Goal: Task Accomplishment & Management: Use online tool/utility

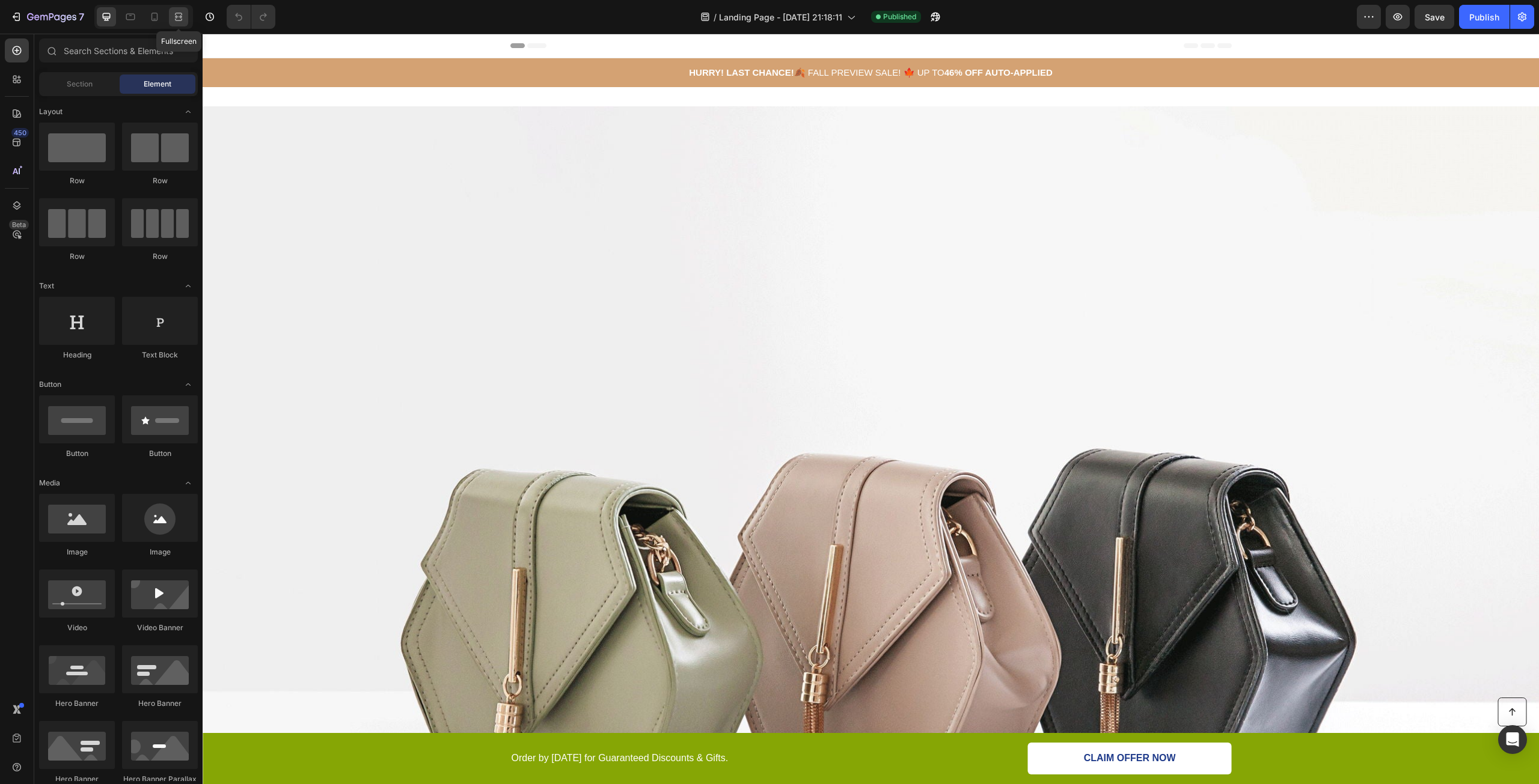
click at [175, 14] on icon at bounding box center [178, 13] width 7 height 2
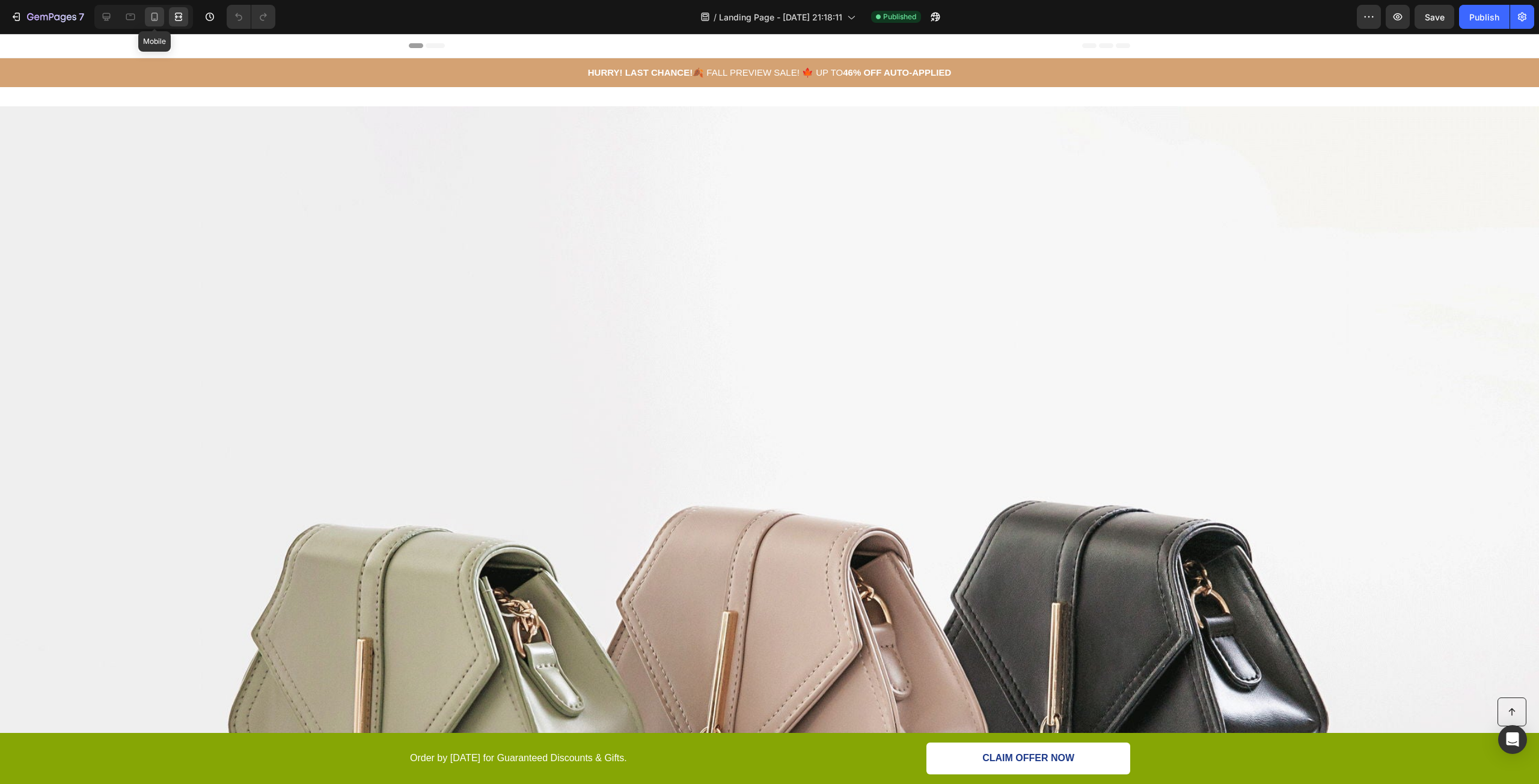
click at [159, 13] on icon at bounding box center [154, 17] width 12 height 12
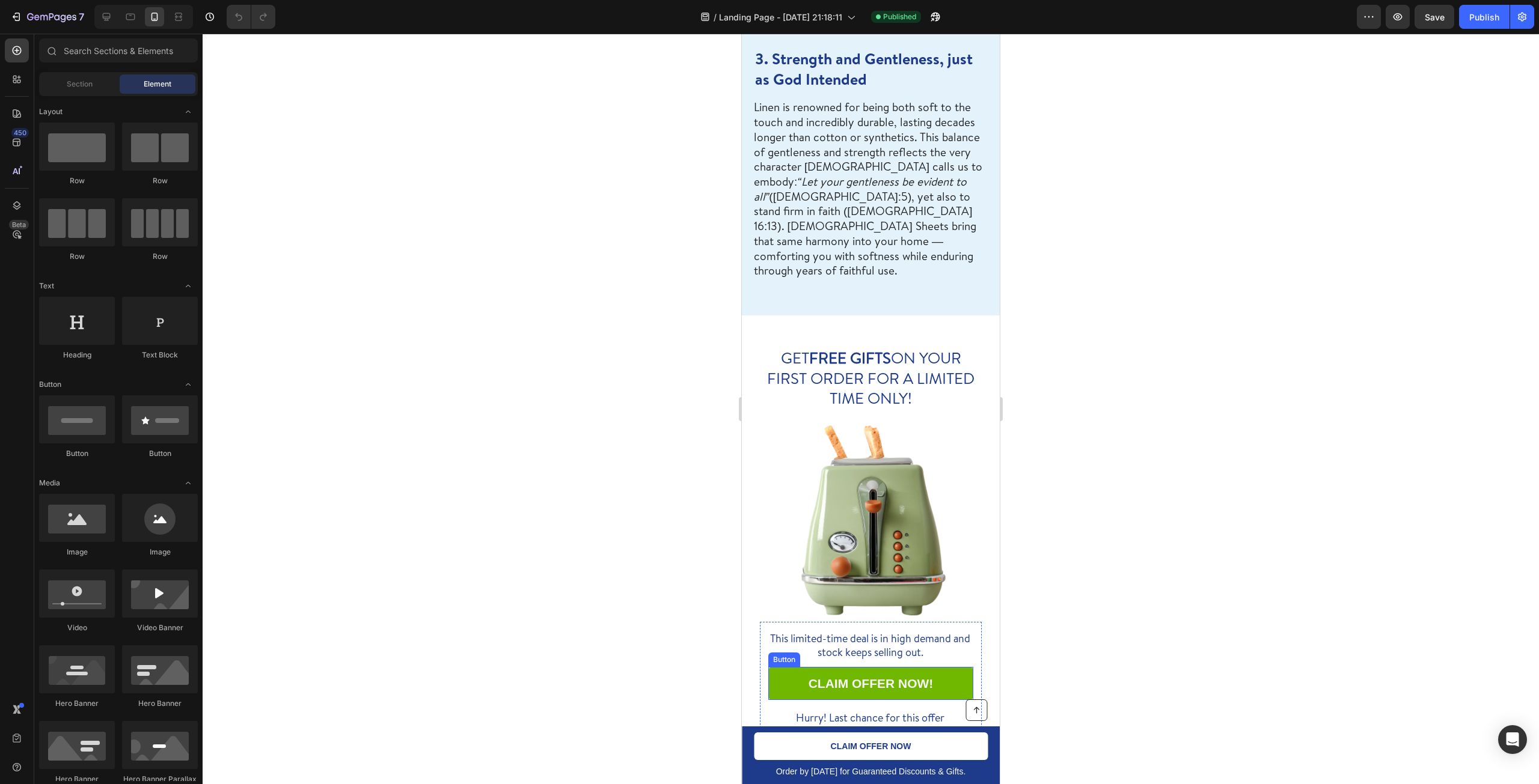
scroll to position [1743, 0]
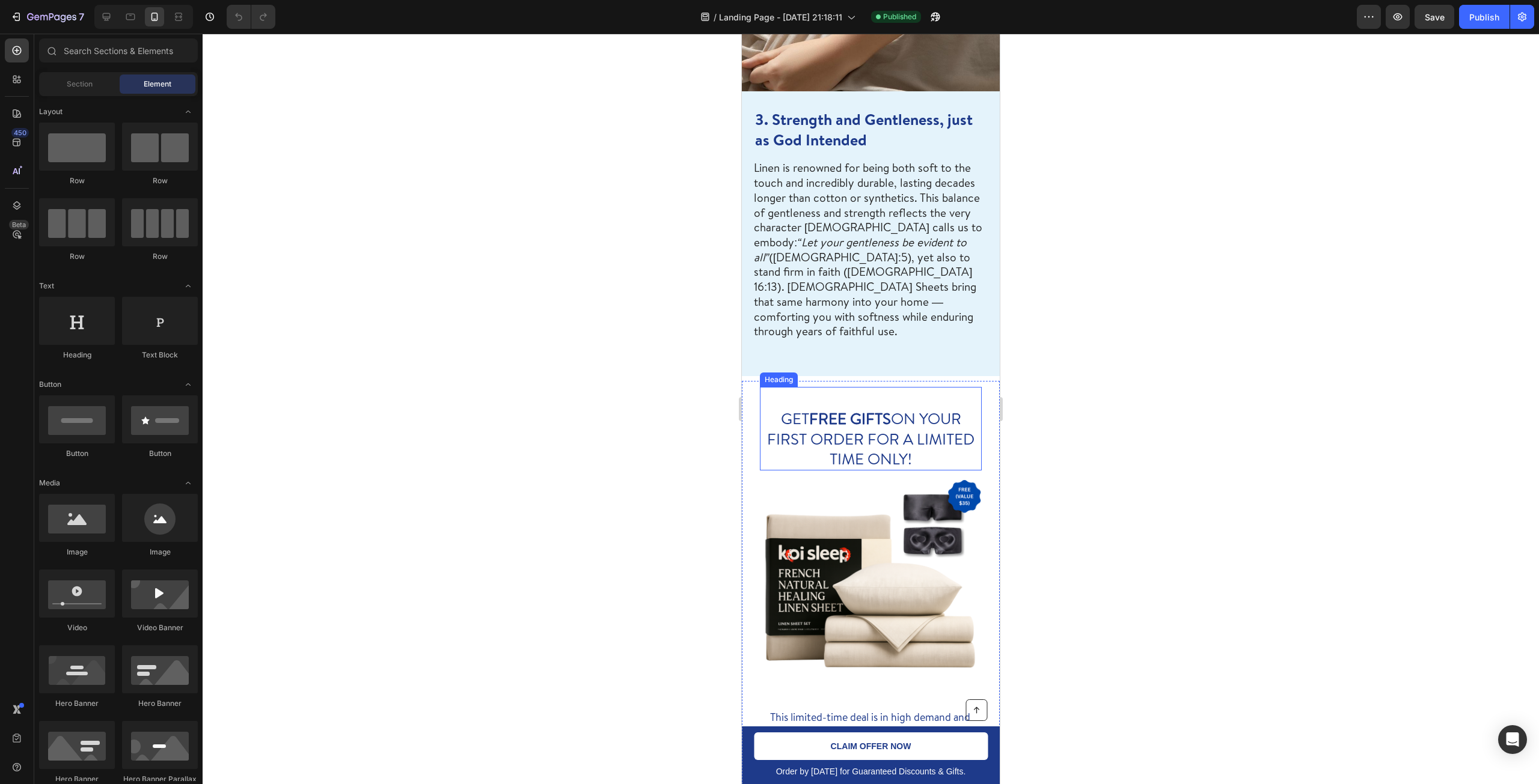
click at [892, 407] on span "GET FREE GIFTS ON YOUR FIRST ORDER FOR A LIMITED TIME ONLY!" at bounding box center [871, 438] width 207 height 62
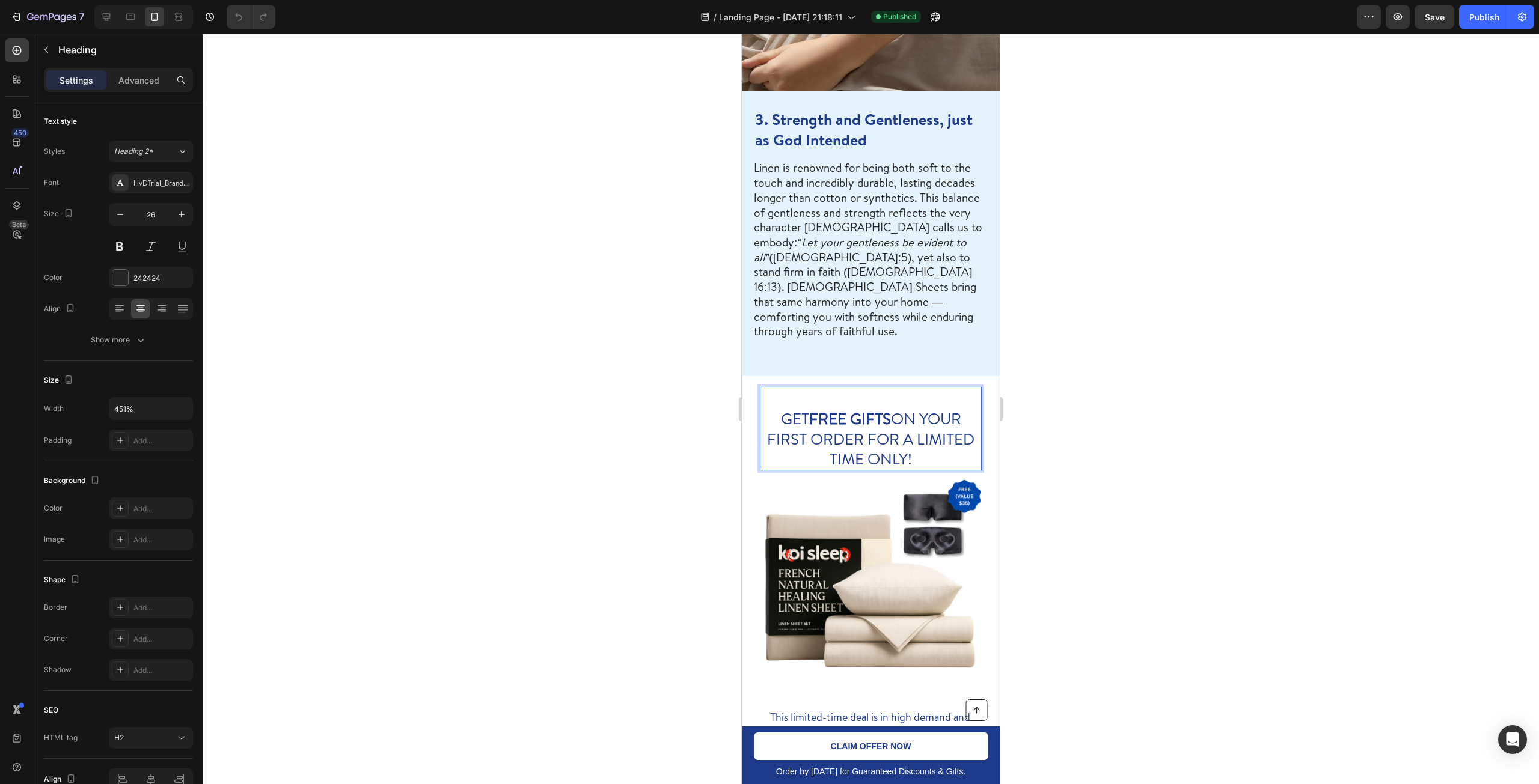
click at [886, 407] on span "GET FREE GIFTS ON YOUR FIRST ORDER FOR A LIMITED TIME ONLY!" at bounding box center [871, 438] width 207 height 62
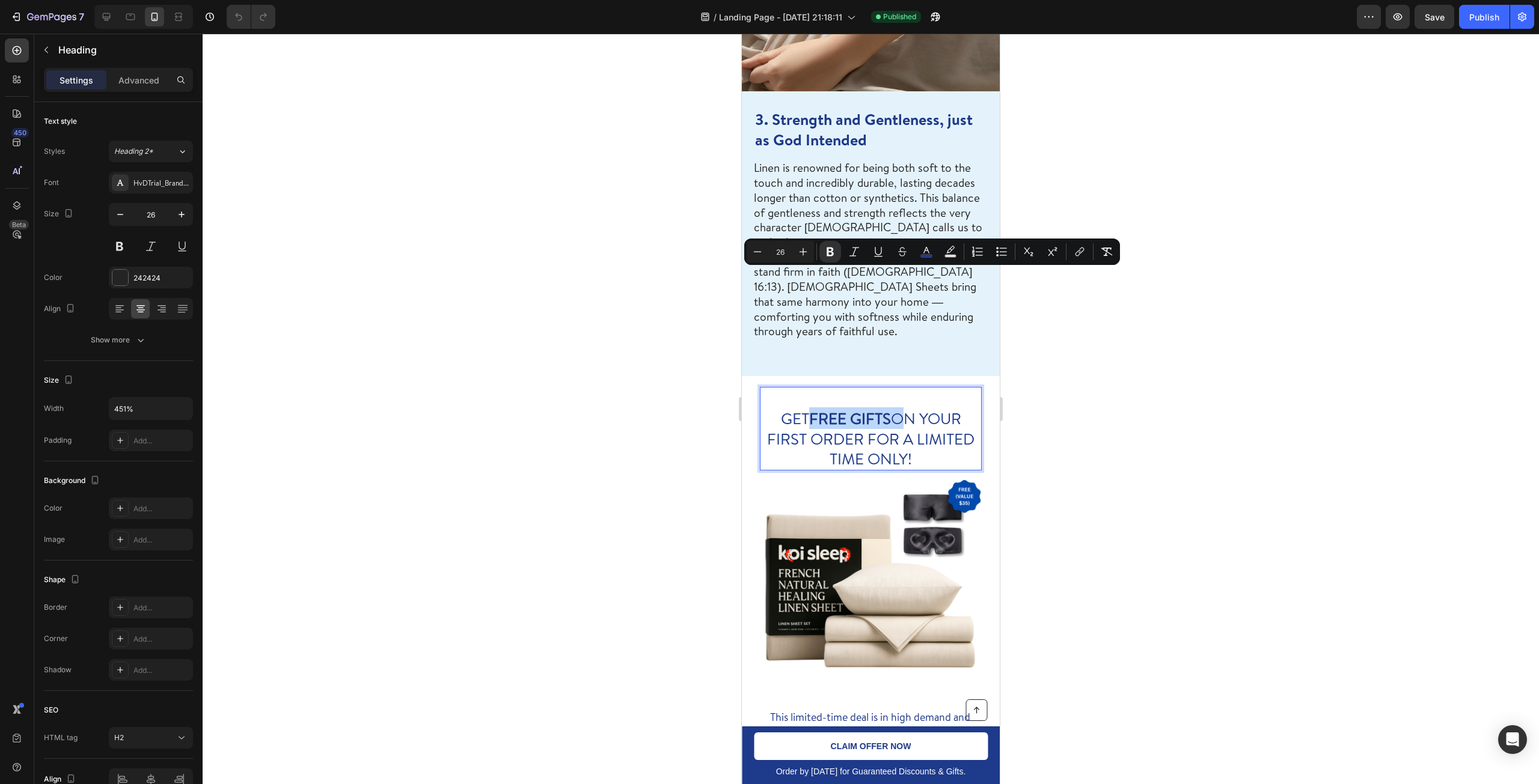
drag, startPoint x: 885, startPoint y: 283, endPoint x: 804, endPoint y: 287, distance: 81.1
click at [809, 407] on strong "FREE GIFTS" at bounding box center [850, 418] width 82 height 22
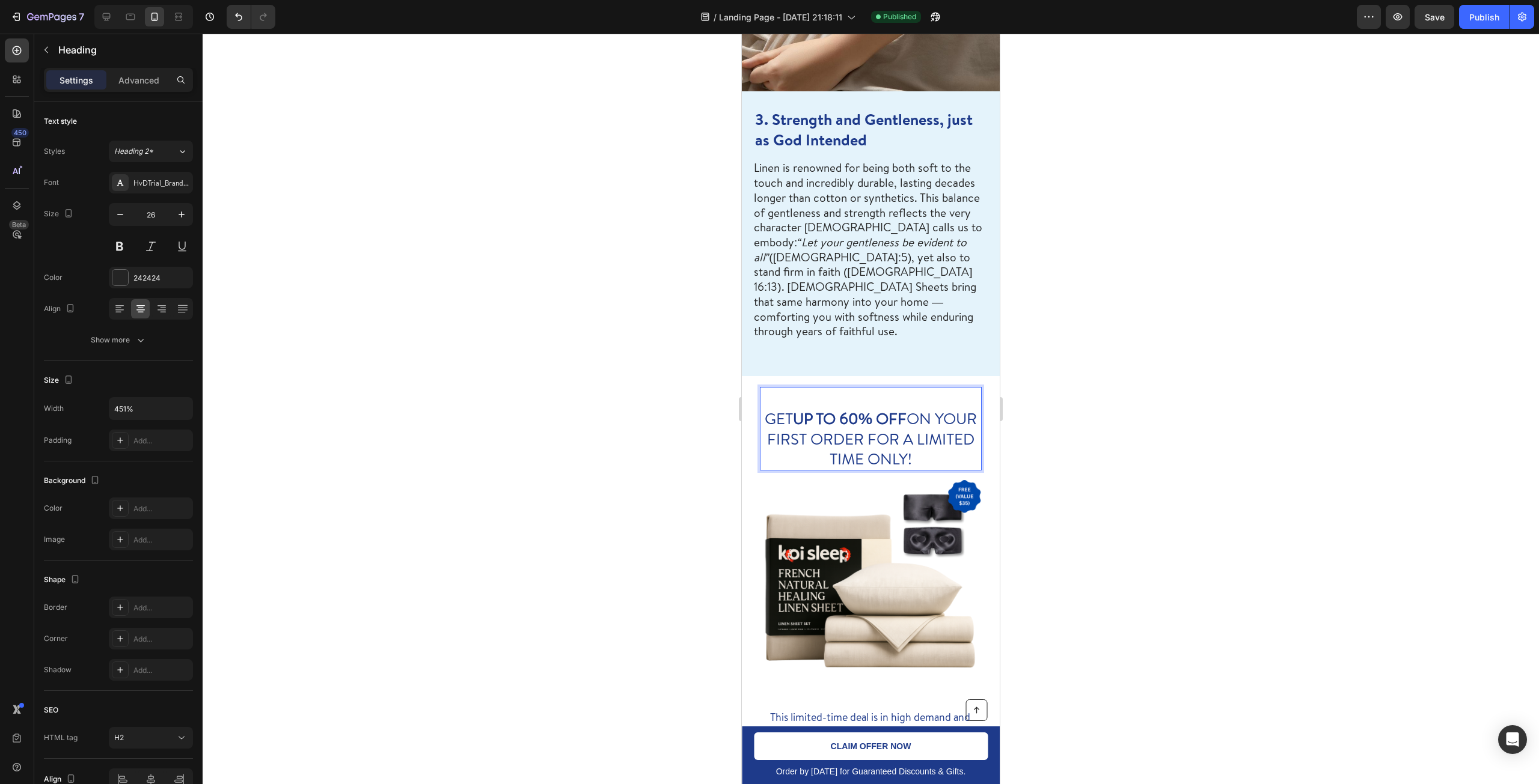
click at [908, 407] on span "GET UP TO 60% OFF ON YOUR FIRST ORDER FOR A LIMITED TIME ONLY!" at bounding box center [871, 438] width 212 height 62
copy span "GET UP TO 60% OFF ON YOUR FIRST ORDER FOR A LIMITED TIME ONLY!"
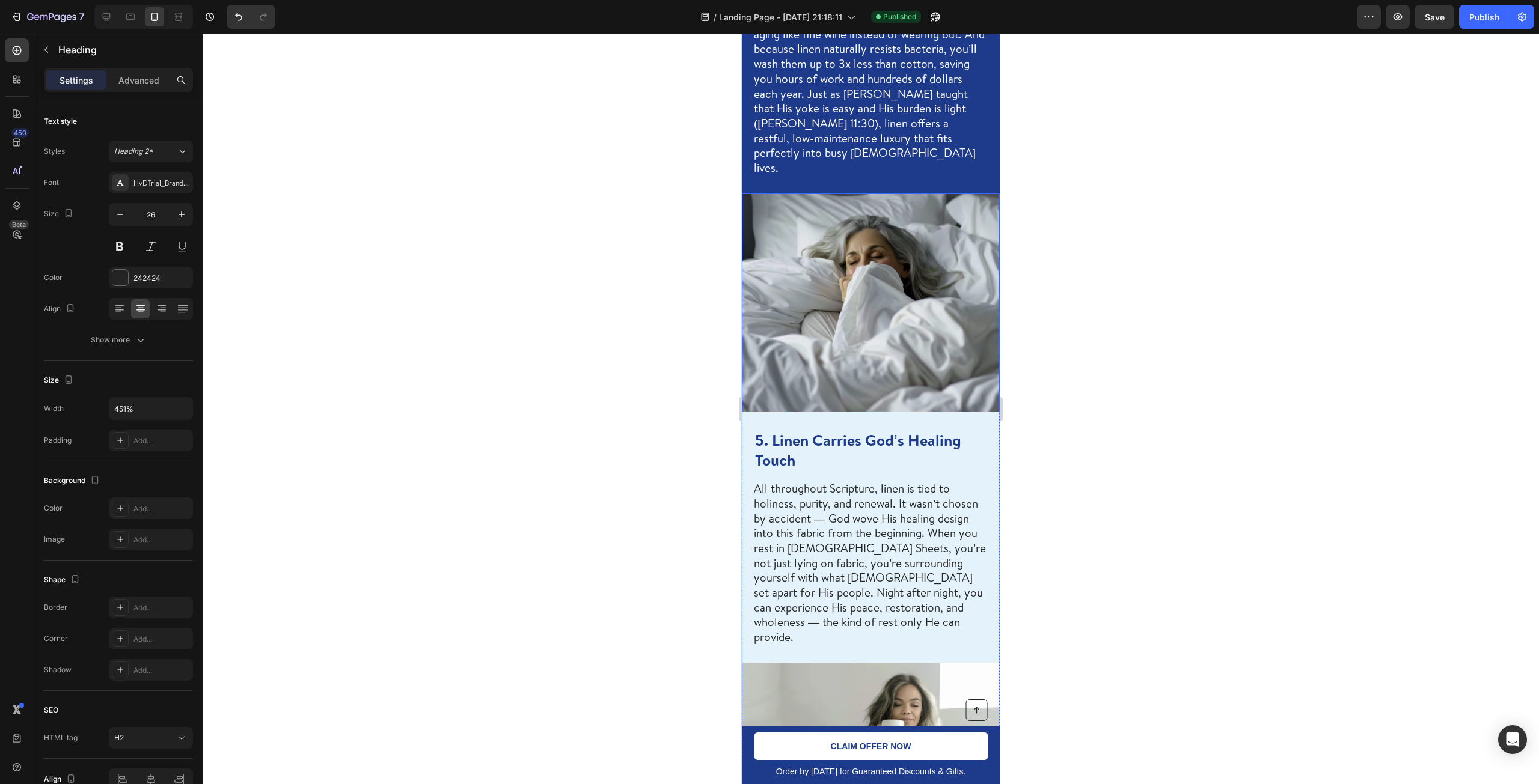
type input "16"
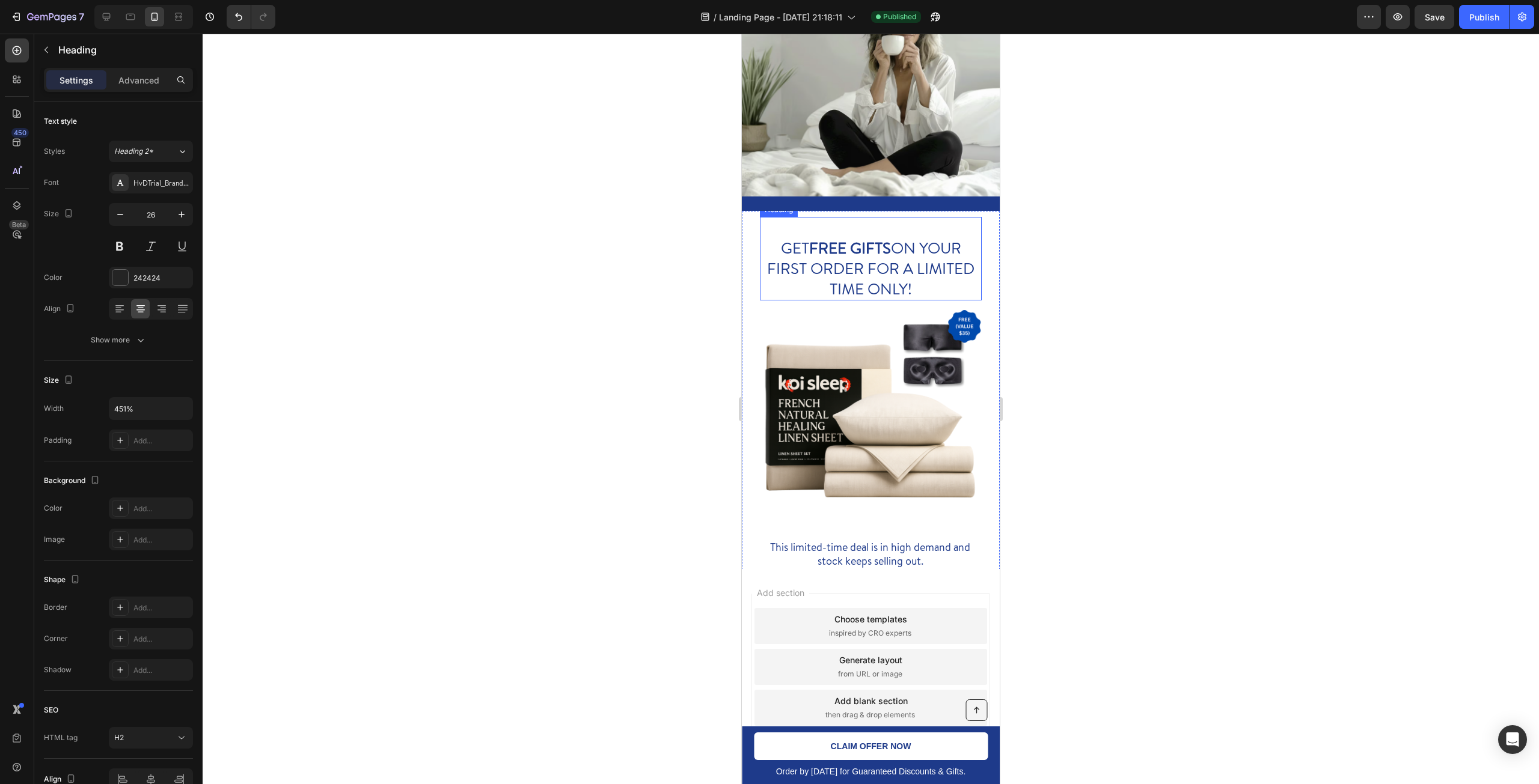
scroll to position [3525, 0]
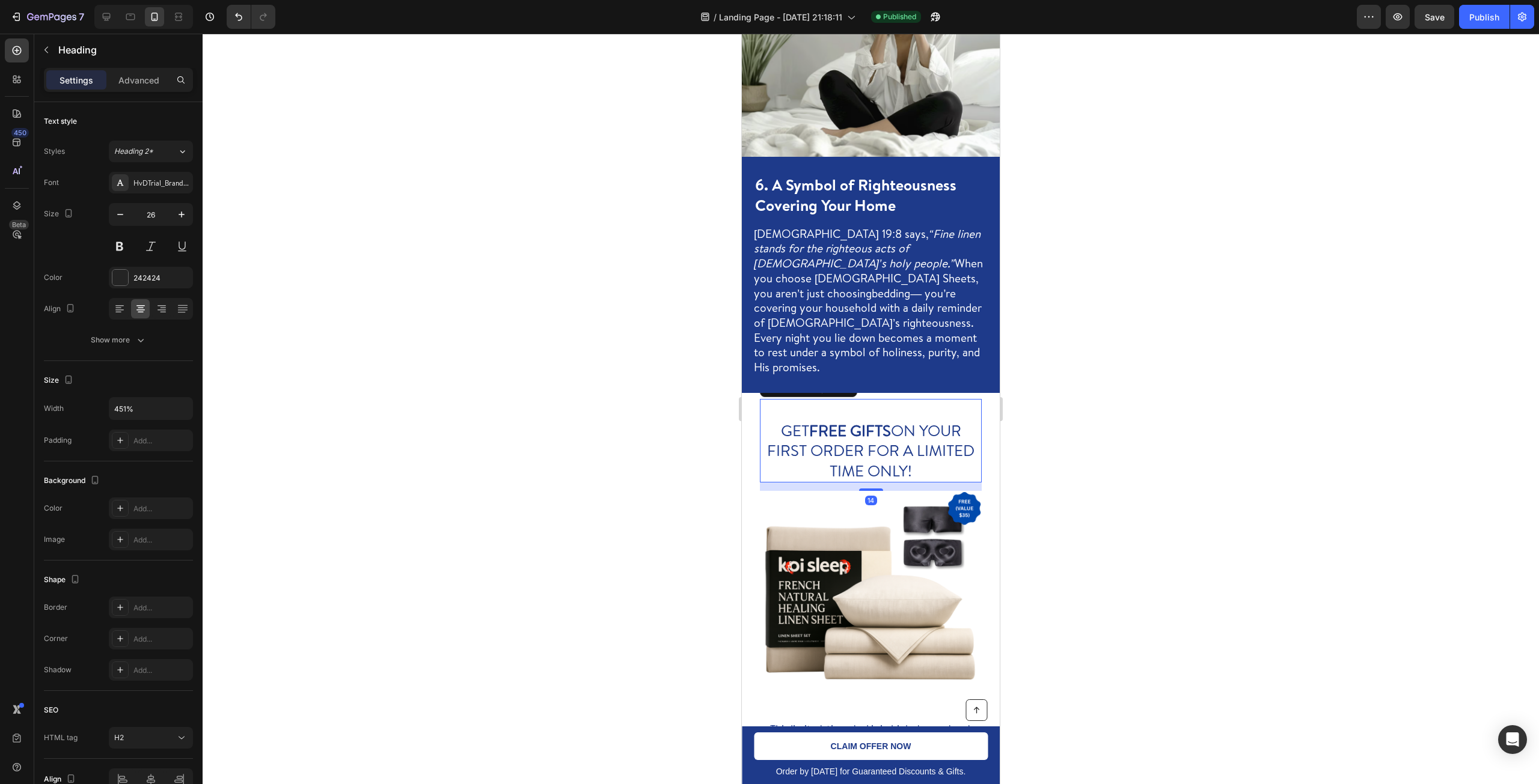
click at [884, 231] on span "[DEMOGRAPHIC_DATA] 19:8 says, “Fine linen stands for the righteous acts of [DEM…" at bounding box center [868, 264] width 229 height 75
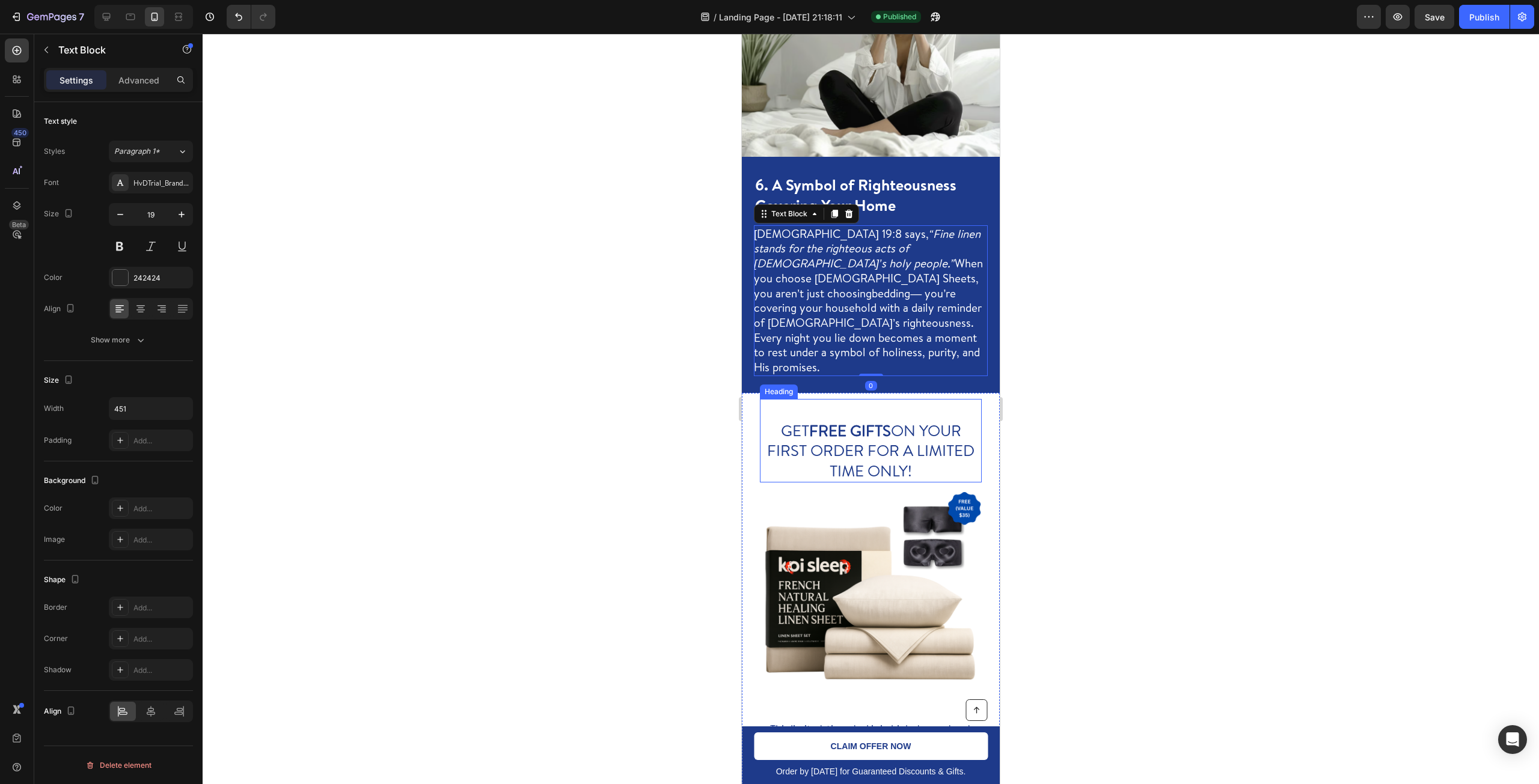
click at [881, 420] on span "GET FREE GIFTS ON YOUR FIRST ORDER FOR A LIMITED TIME ONLY!" at bounding box center [871, 451] width 207 height 62
click at [879, 420] on span "GET FREE GIFTS ON YOUR FIRST ORDER FOR A LIMITED TIME ONLY!" at bounding box center [871, 451] width 207 height 62
click at [1063, 398] on div at bounding box center [871, 409] width 1337 height 751
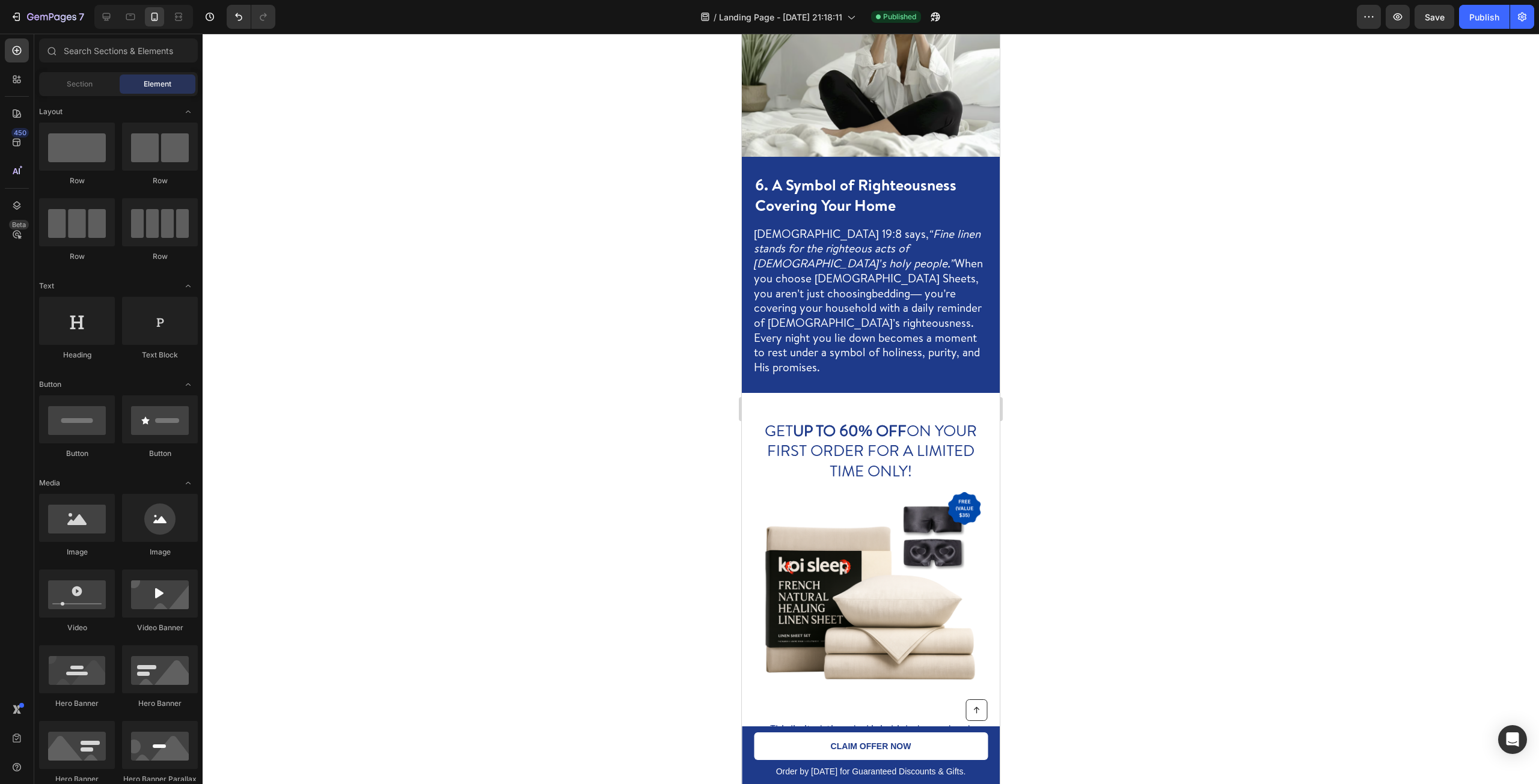
click at [872, 420] on strong "UP TO 60% OFF" at bounding box center [850, 430] width 114 height 22
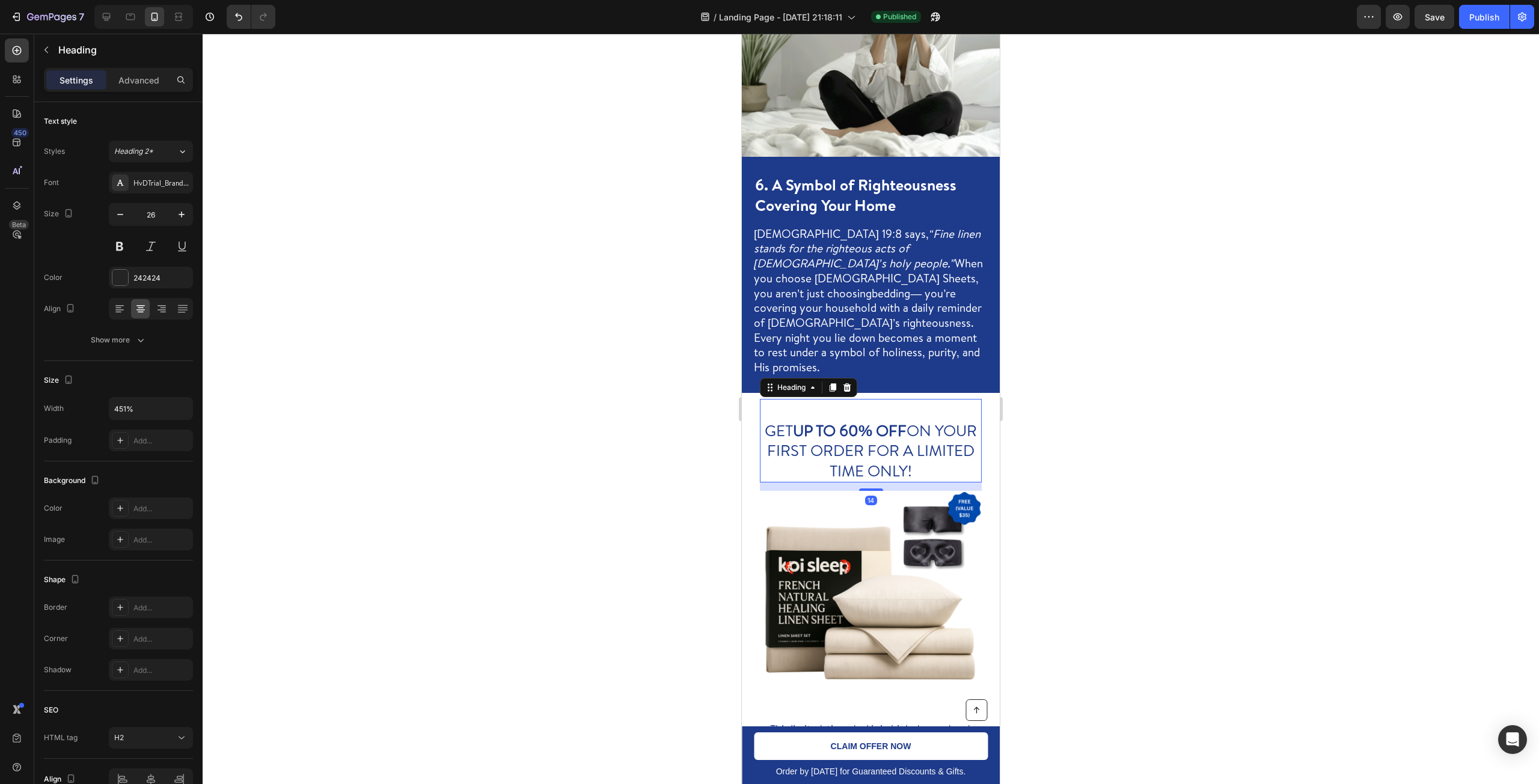
click at [1045, 427] on div at bounding box center [871, 409] width 1337 height 751
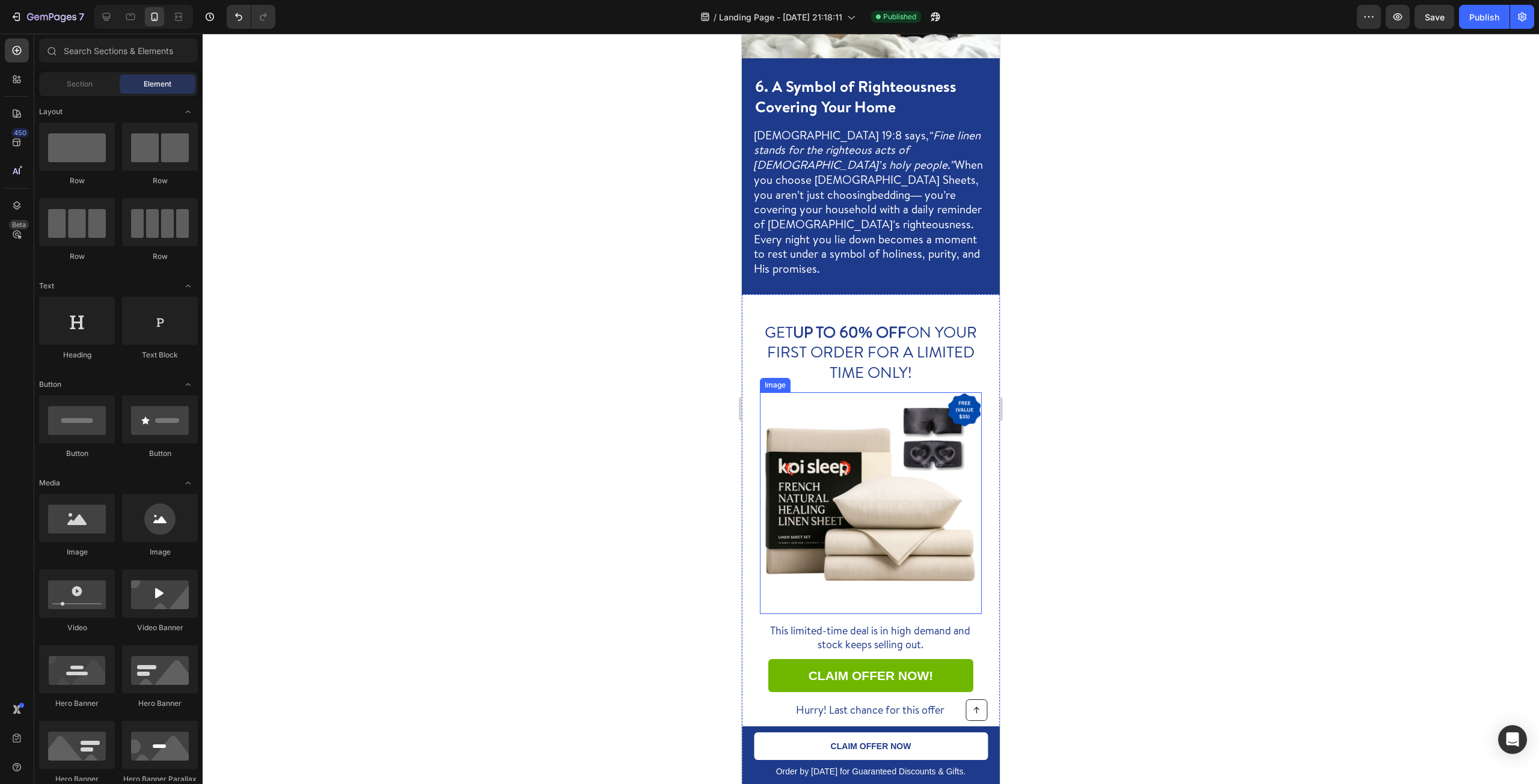
scroll to position [3706, 0]
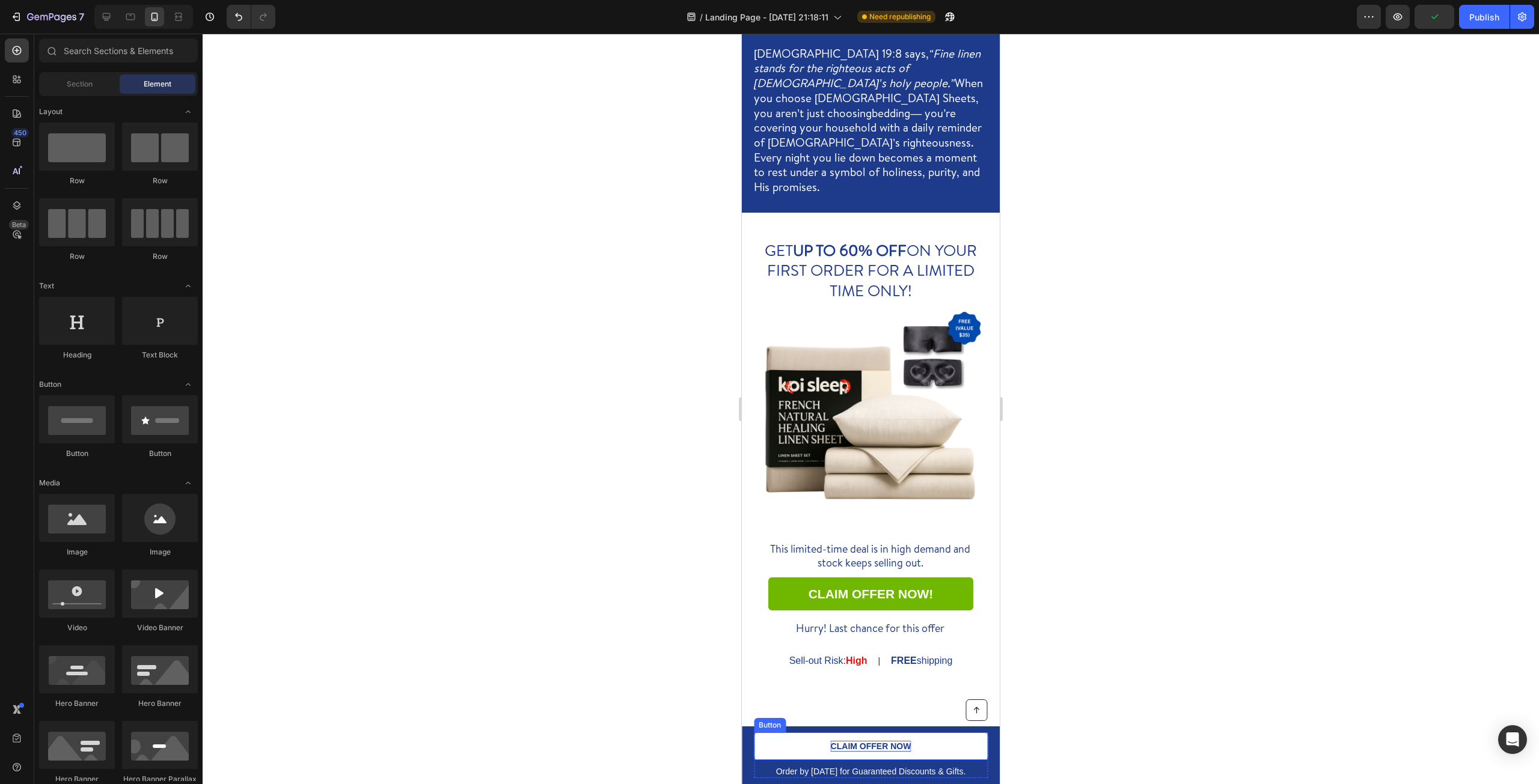
click at [841, 744] on p "CLAIM OFFER NOW" at bounding box center [871, 746] width 80 height 11
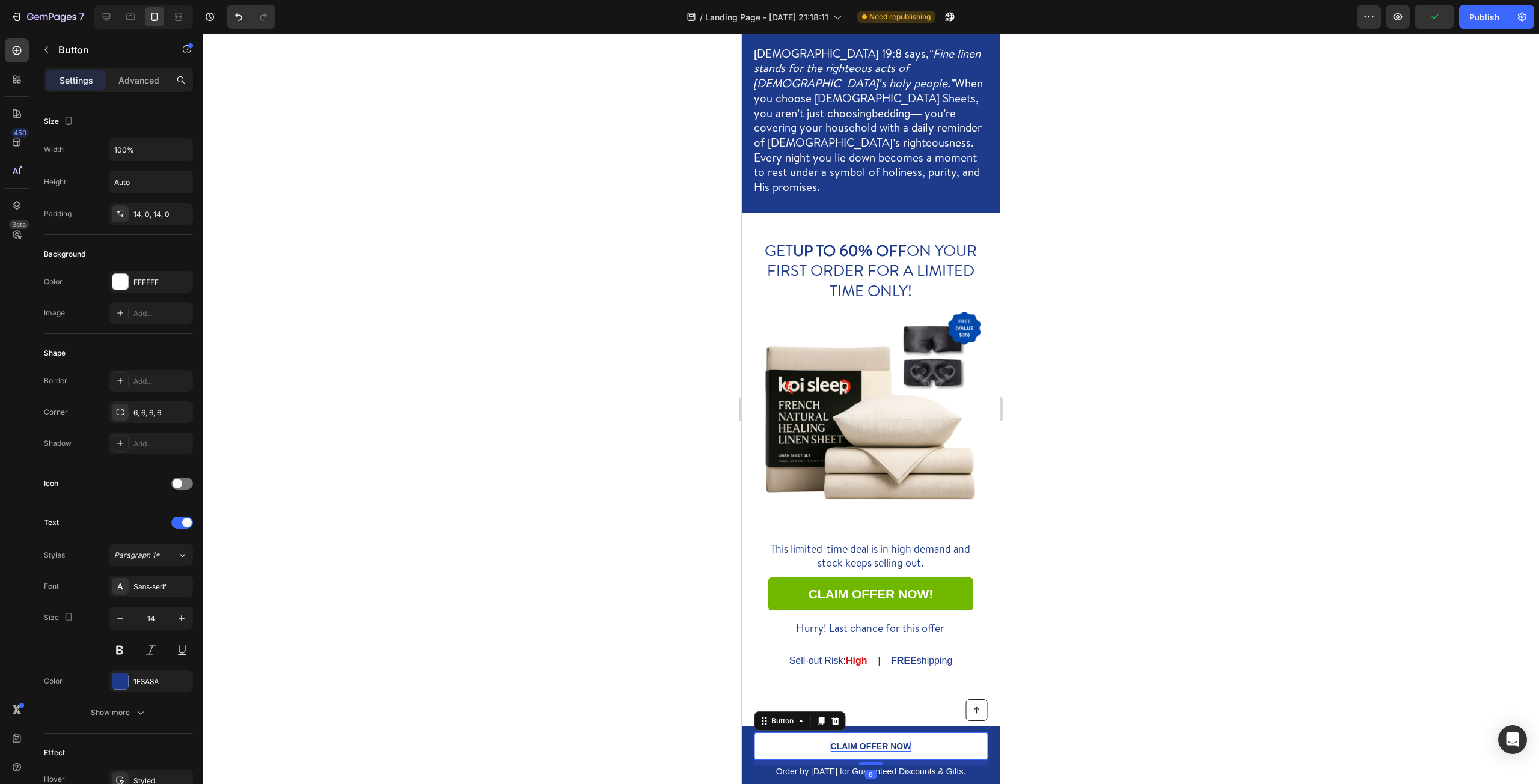
click at [841, 744] on p "CLAIM OFFER NOW" at bounding box center [871, 746] width 80 height 11
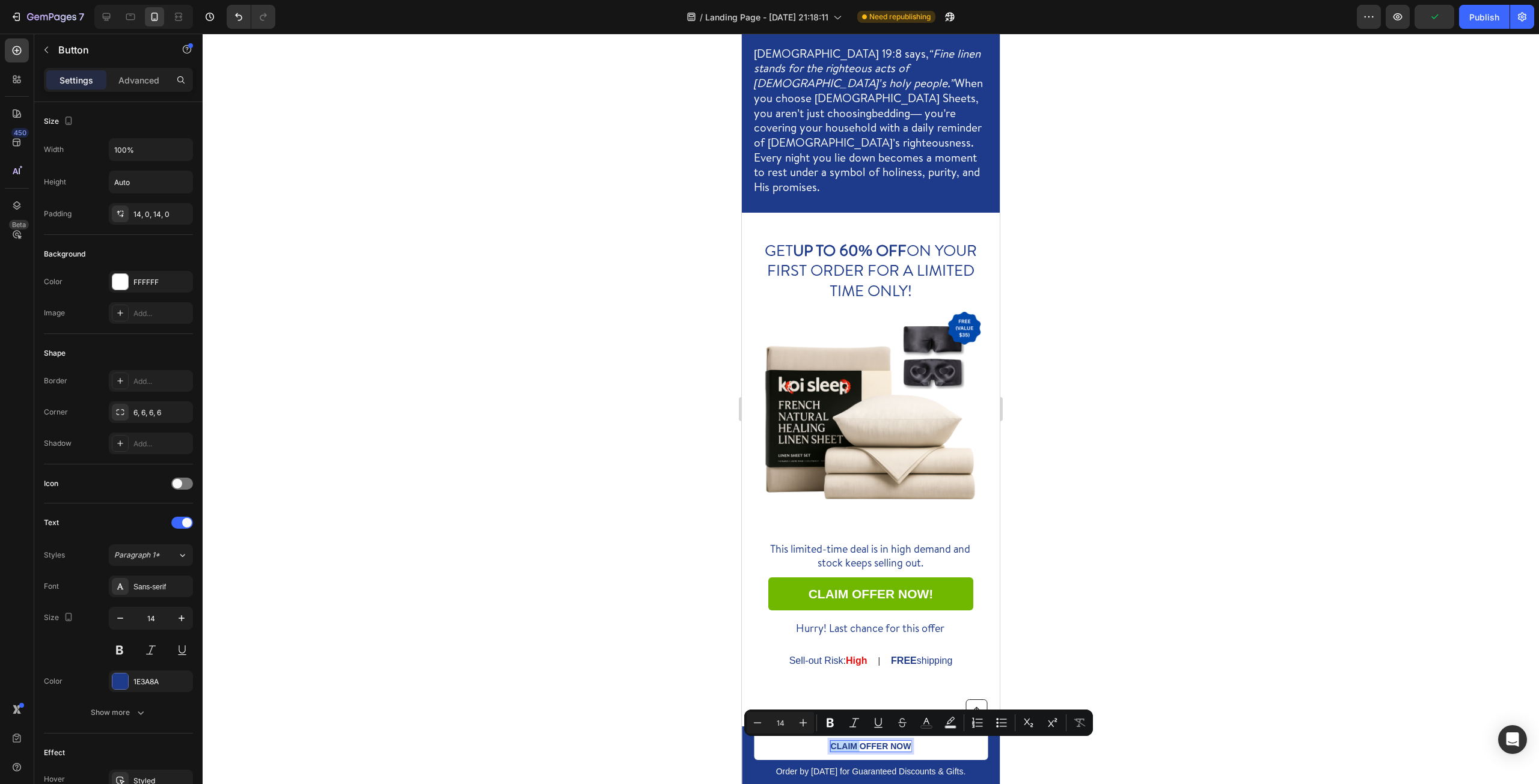
click at [855, 746] on p "CLAIM OFFER NOW" at bounding box center [871, 746] width 80 height 11
click at [859, 746] on p "CLAIM OFFER NOW" at bounding box center [871, 746] width 80 height 11
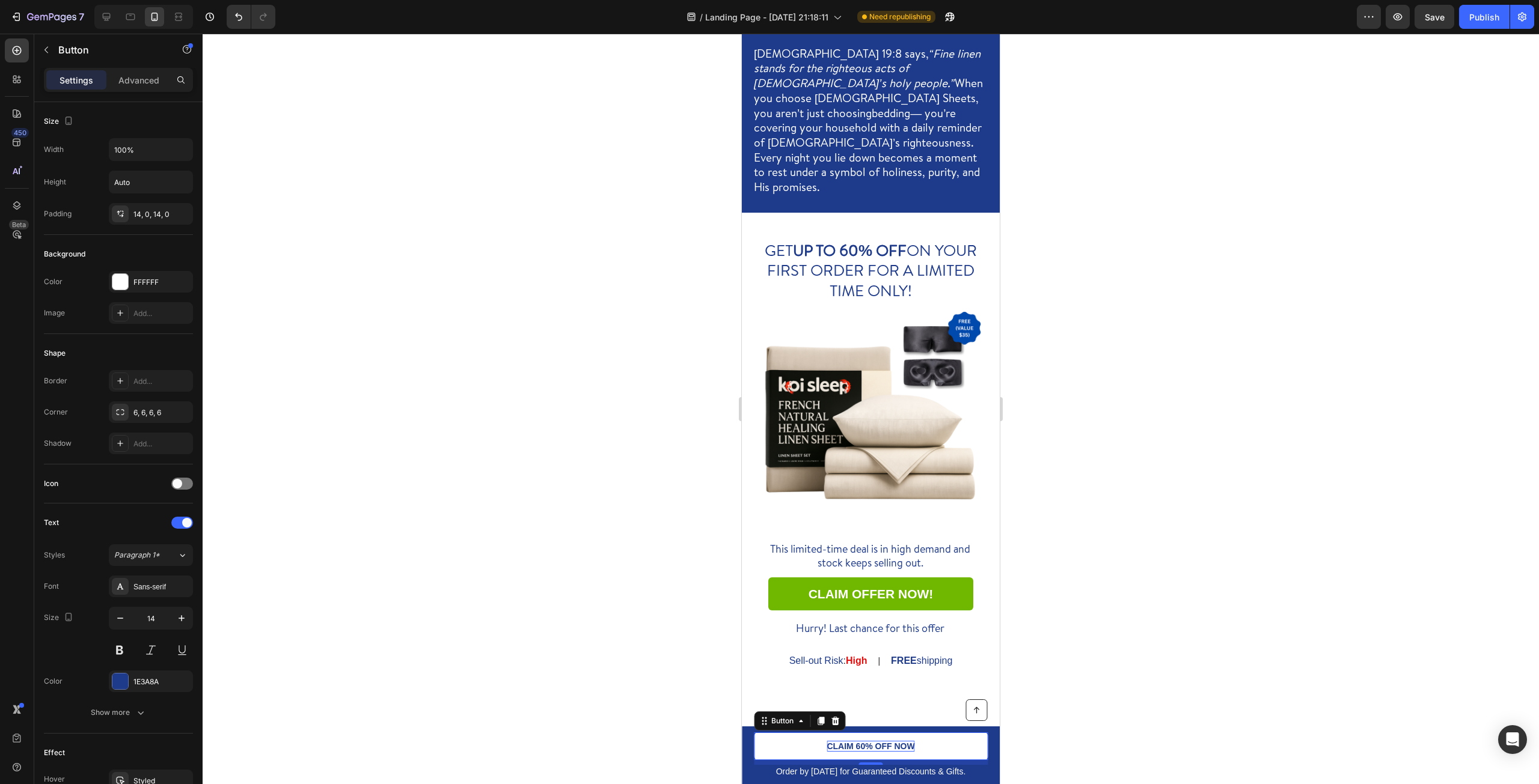
click at [1058, 702] on div at bounding box center [871, 409] width 1337 height 751
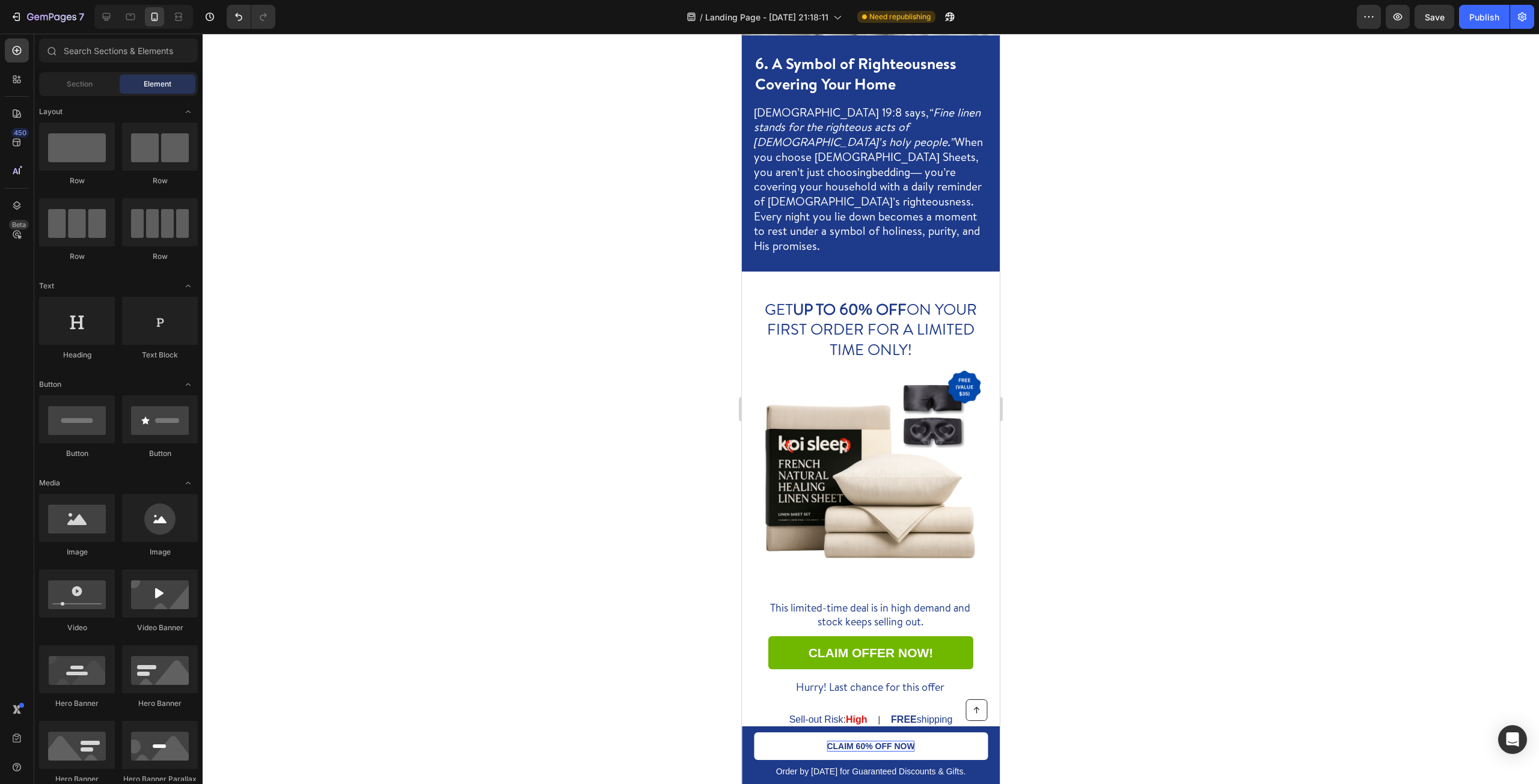
scroll to position [3645, 0]
click at [944, 772] on p "Order by [DATE] for Guaranteed Discounts & Gifts." at bounding box center [871, 771] width 231 height 11
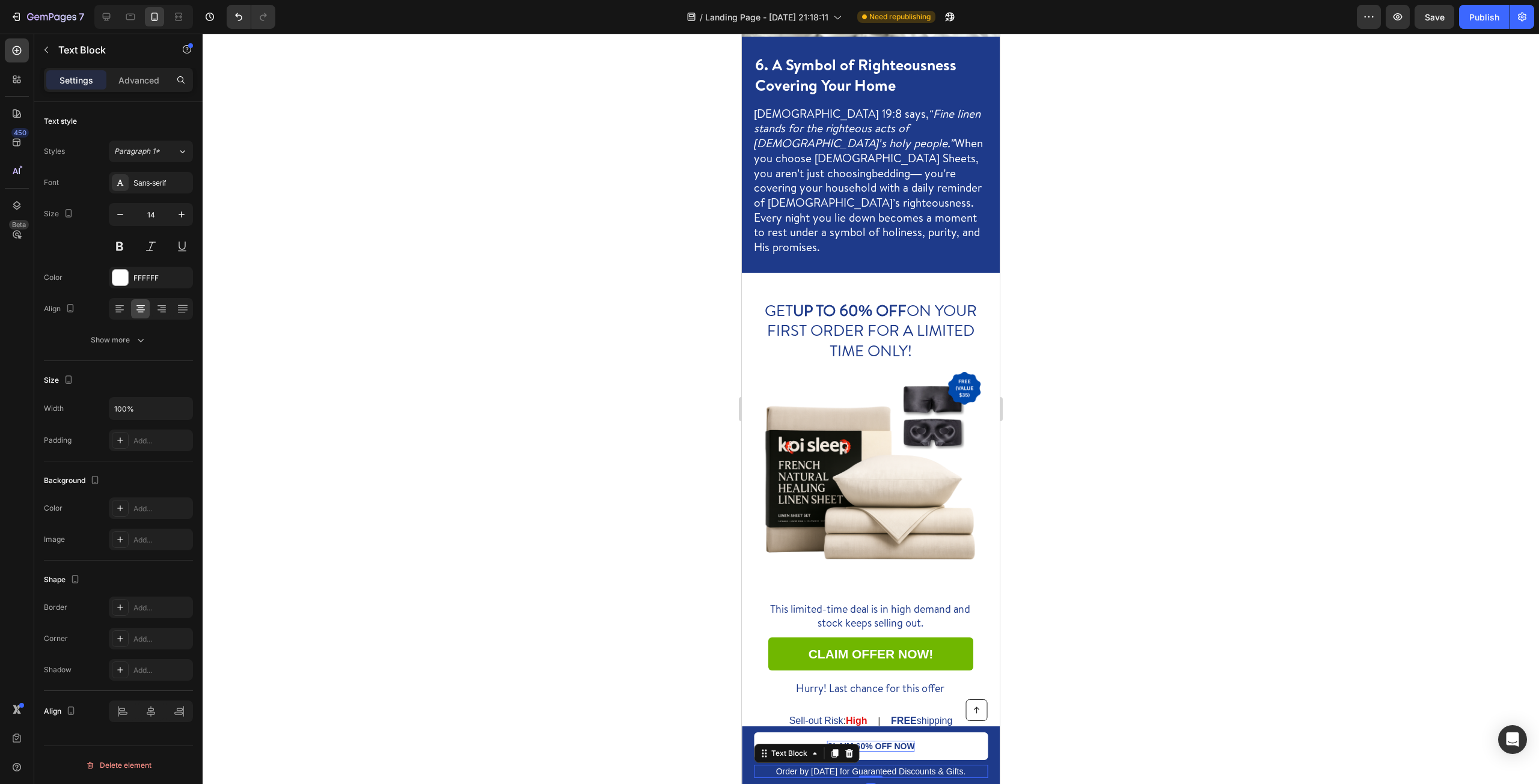
click at [944, 772] on p "Order by [DATE] for Guaranteed Discounts & Gifts." at bounding box center [871, 771] width 231 height 11
click at [953, 773] on p "Order by [DATE] for Guaranteed Discounts & Gifts." at bounding box center [871, 771] width 231 height 11
click at [954, 774] on p "Order by [DATE] for Guaranteed Discounts & Gifts." at bounding box center [871, 771] width 231 height 11
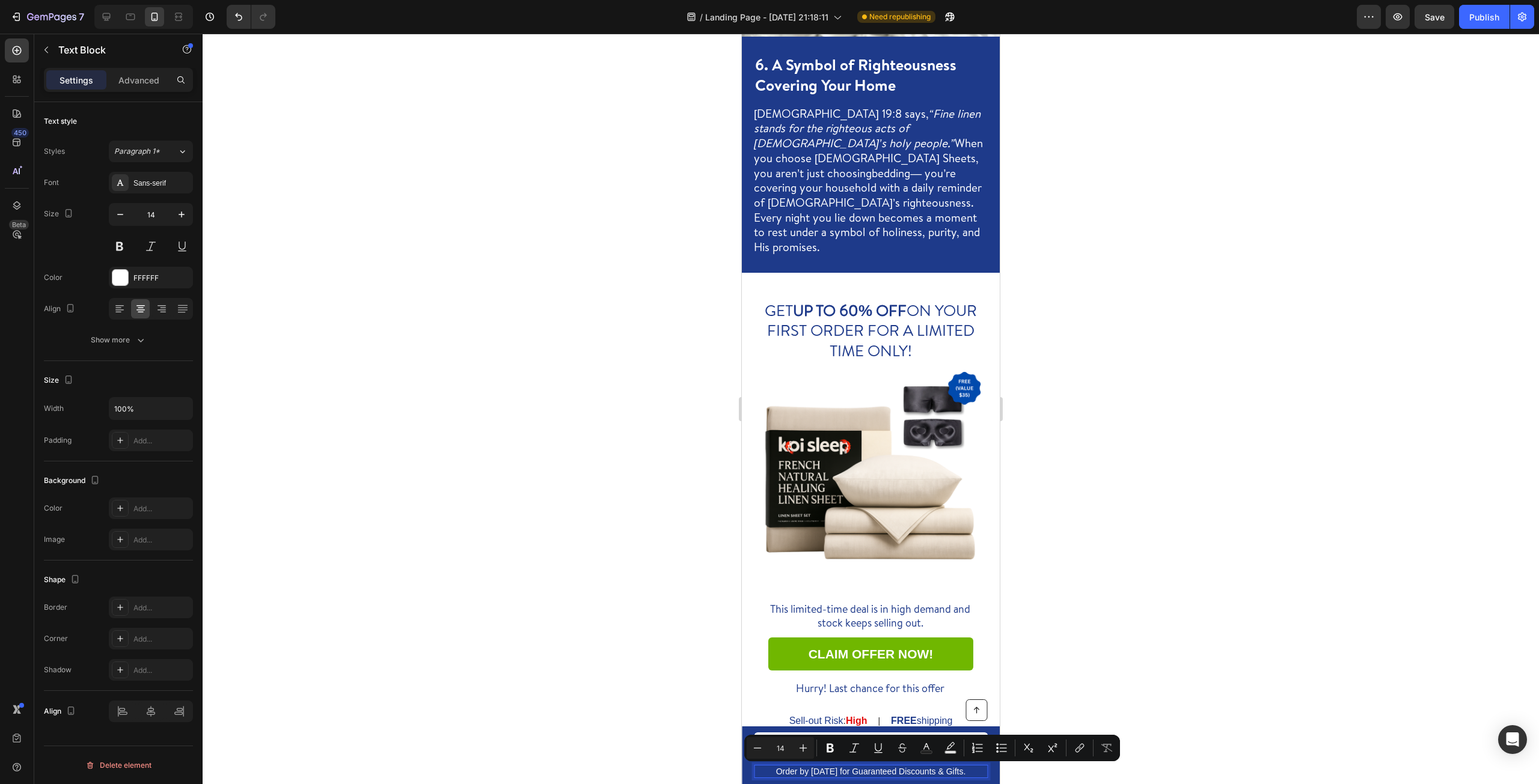
click at [955, 774] on p "Order by [DATE] for Guaranteed Discounts & Gifts." at bounding box center [871, 771] width 231 height 11
click at [958, 773] on p "Order by [DATE] for Guaranteed Discounts & Gifts." at bounding box center [871, 771] width 231 height 11
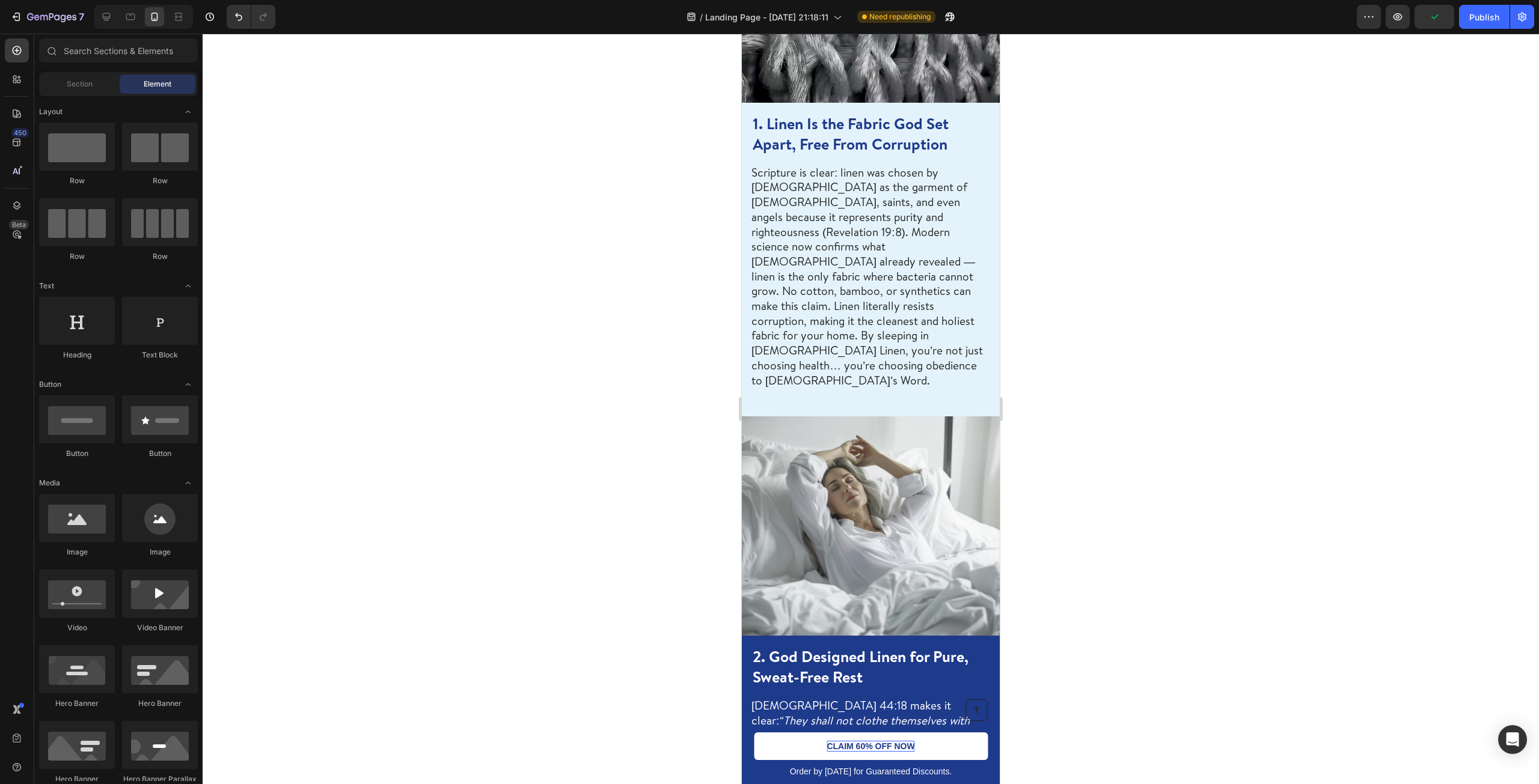
scroll to position [0, 0]
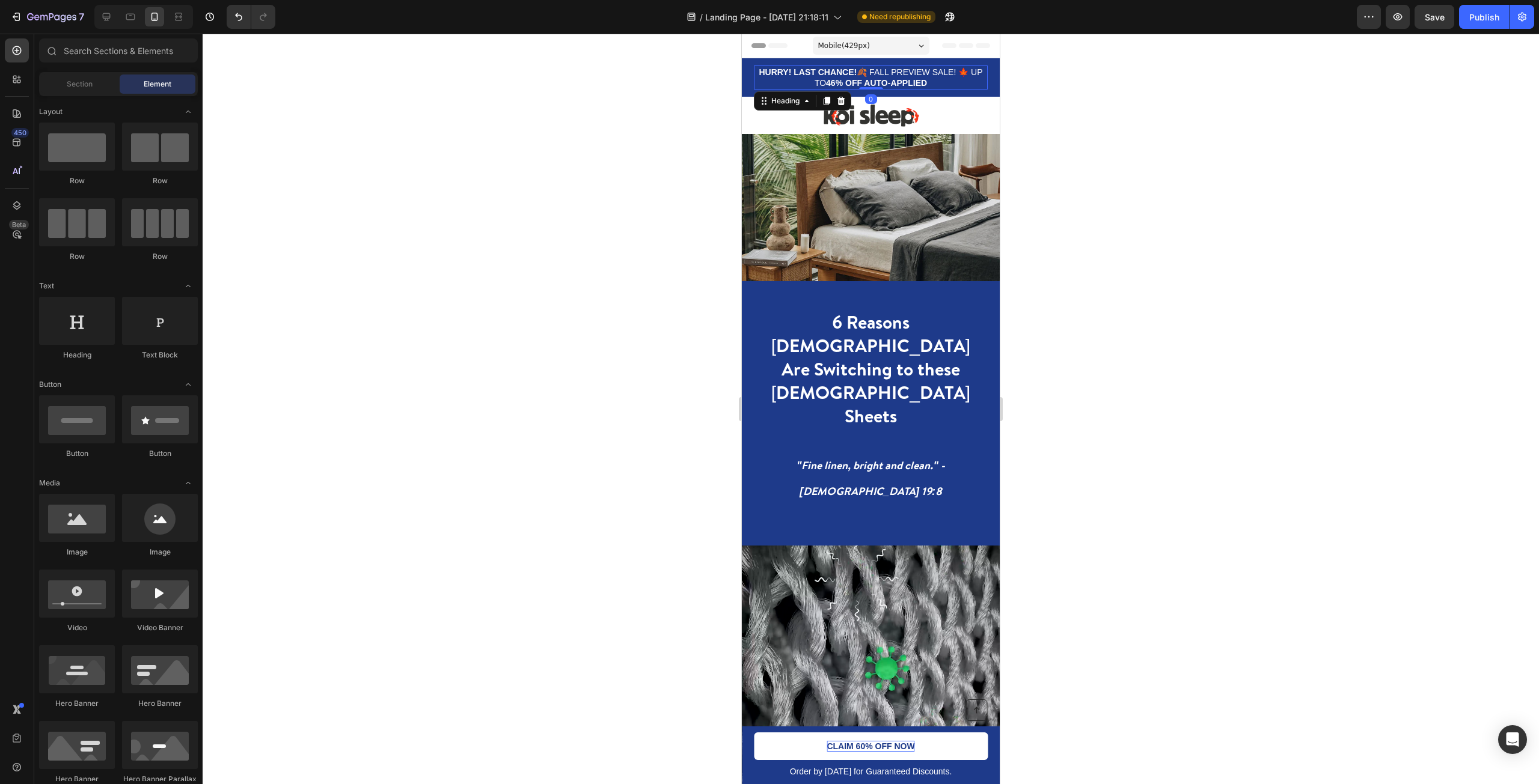
click at [838, 85] on strong "46% OFF AUTO-APPLIED" at bounding box center [876, 83] width 101 height 9
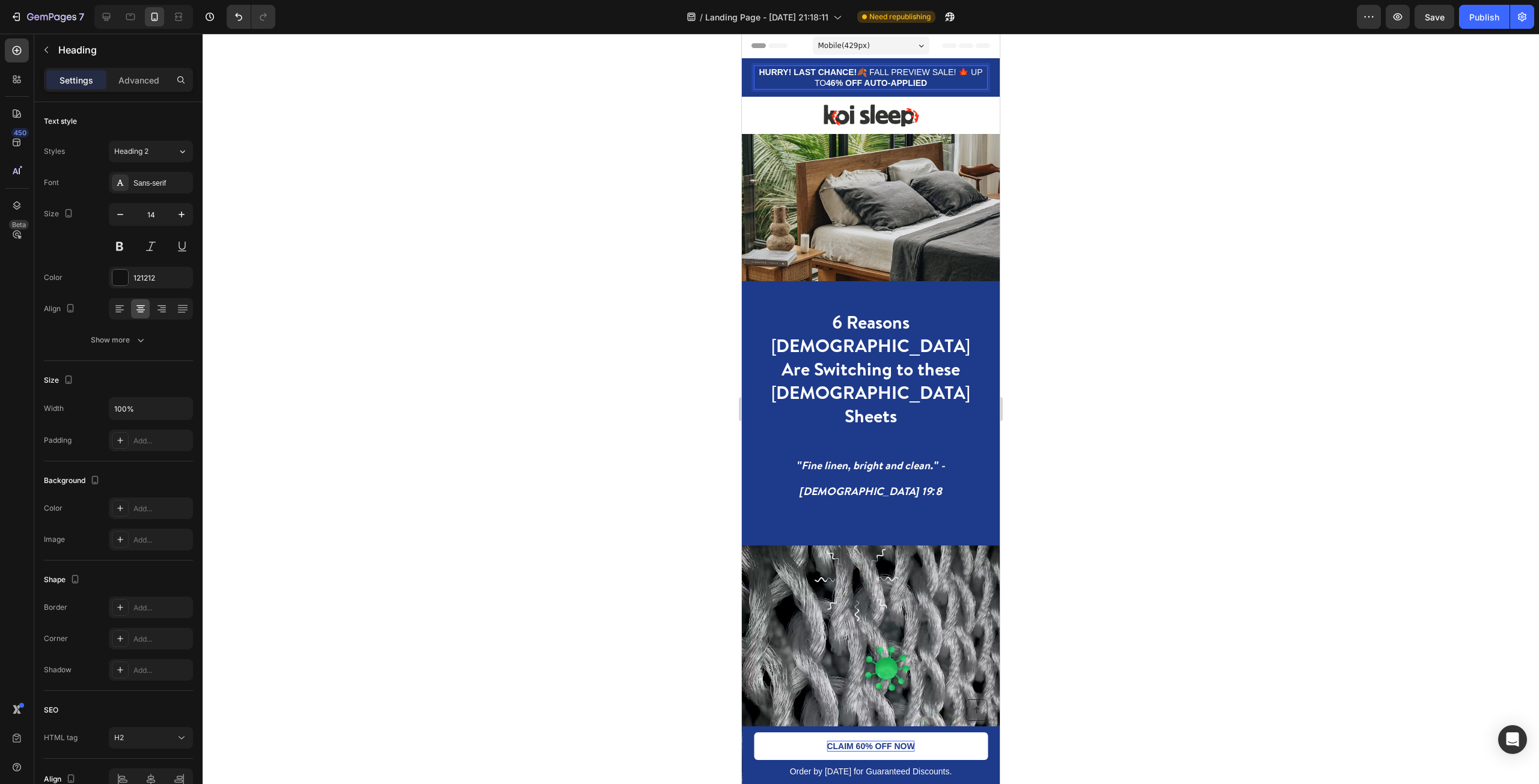
click at [837, 83] on strong "46% OFF AUTO-APPLIED" at bounding box center [876, 83] width 101 height 9
click at [833, 83] on strong "46% OFF AUTO-APPLIED" at bounding box center [876, 83] width 101 height 9
click at [837, 83] on strong "46% OFF AUTO-APPLIED" at bounding box center [876, 83] width 101 height 9
click at [837, 81] on strong "% OFF AUTO-APPLIED" at bounding box center [882, 83] width 91 height 9
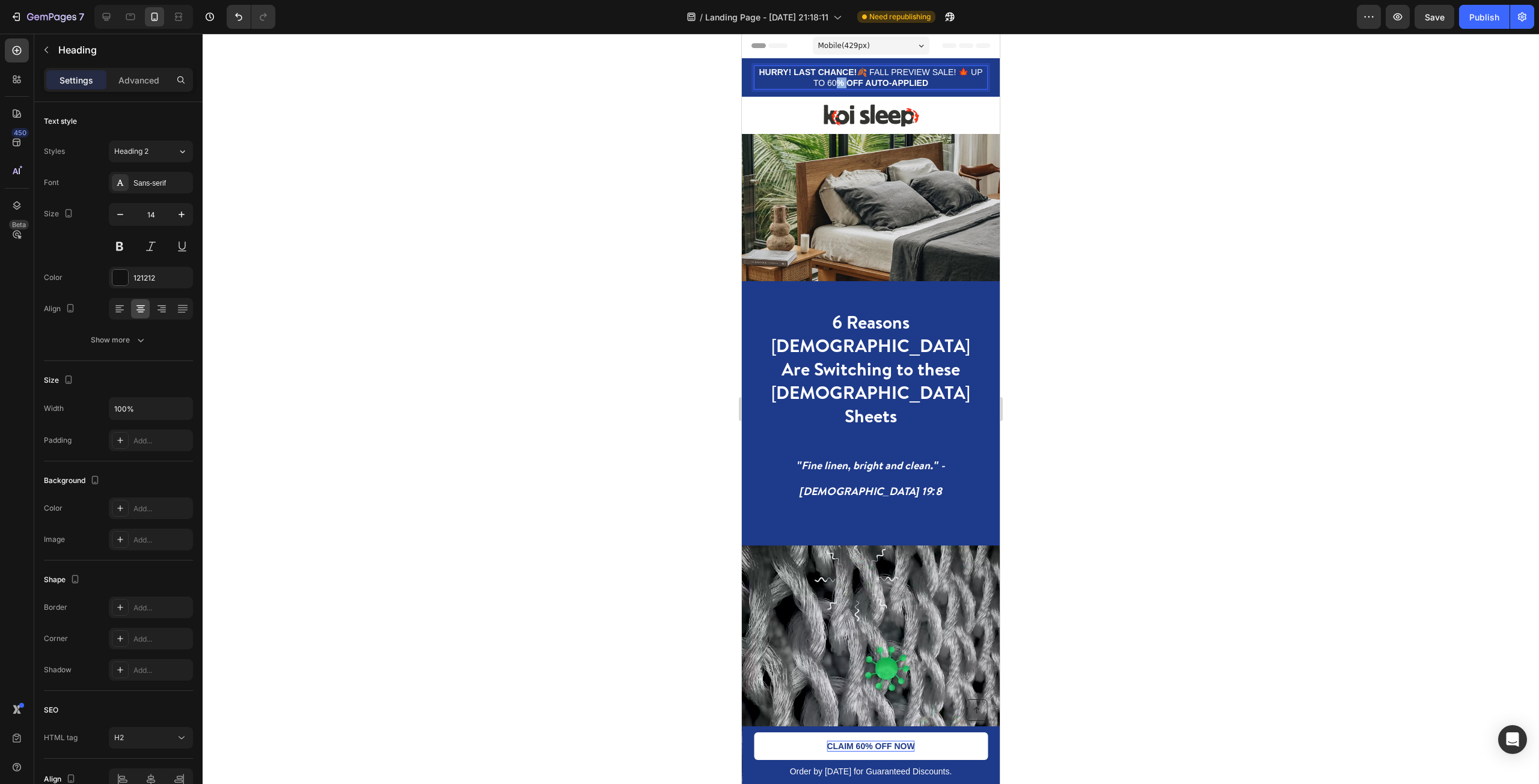
click at [837, 81] on strong "% OFF AUTO-APPLIED" at bounding box center [882, 83] width 91 height 9
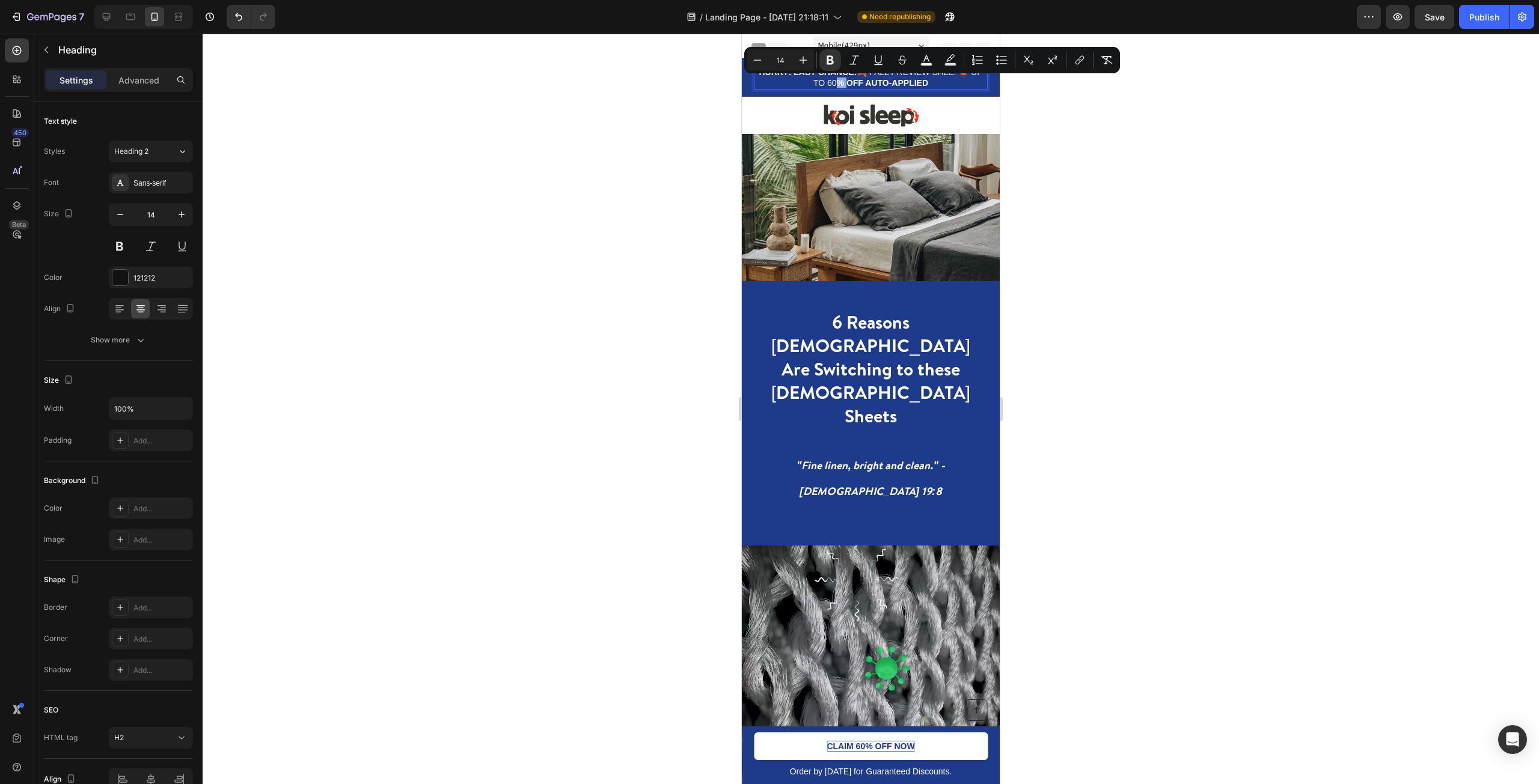
click at [837, 83] on span "HURRY! LAST CHANCE! 🍂 FALL PREVIEW SALE! 🍁 UP TO 60 % OFF AUTO-APPLIED" at bounding box center [871, 78] width 223 height 20
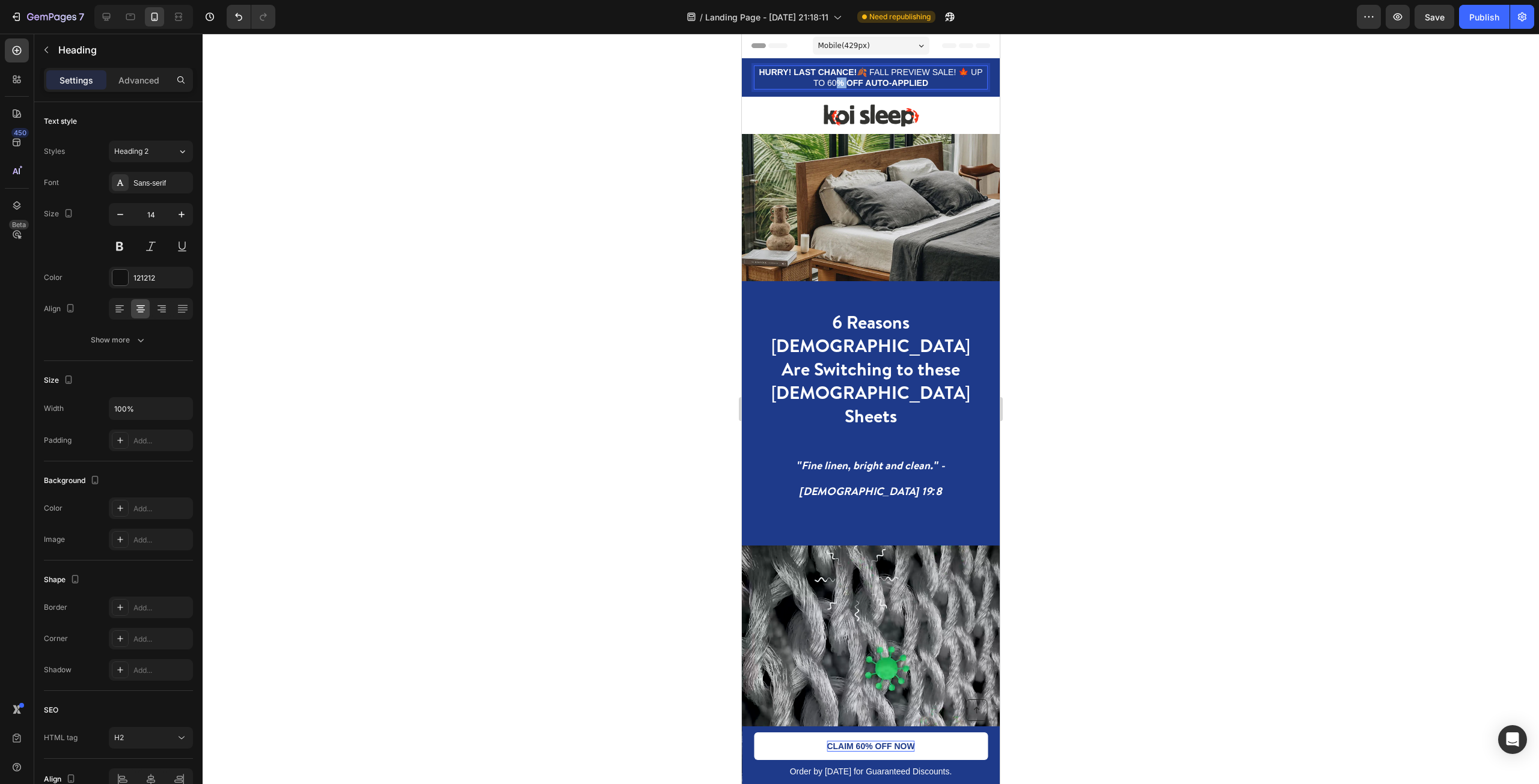
click at [837, 83] on span "HURRY! LAST CHANCE! 🍂 FALL PREVIEW SALE! 🍁 UP TO 60 % OFF AUTO-APPLIED" at bounding box center [871, 78] width 223 height 20
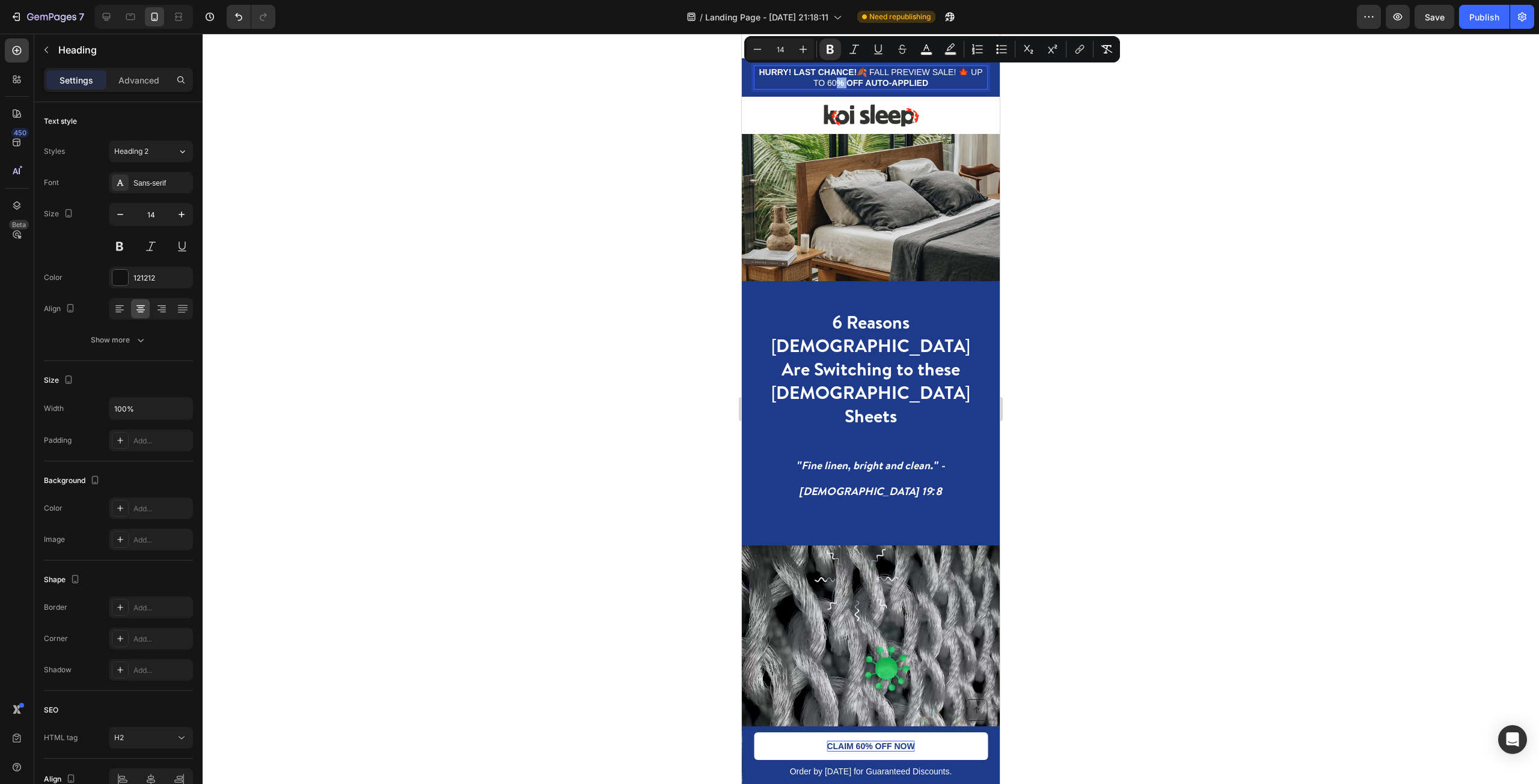
click at [833, 83] on span "HURRY! LAST CHANCE! 🍂 FALL PREVIEW SALE! 🍁 UP TO 60 % OFF AUTO-APPLIED" at bounding box center [871, 78] width 223 height 20
click at [832, 83] on span "HURRY! LAST CHANCE! 🍂 FALL PREVIEW SALE! 🍁 UP TO 60 % OFF AUTO-APPLIED" at bounding box center [871, 78] width 223 height 20
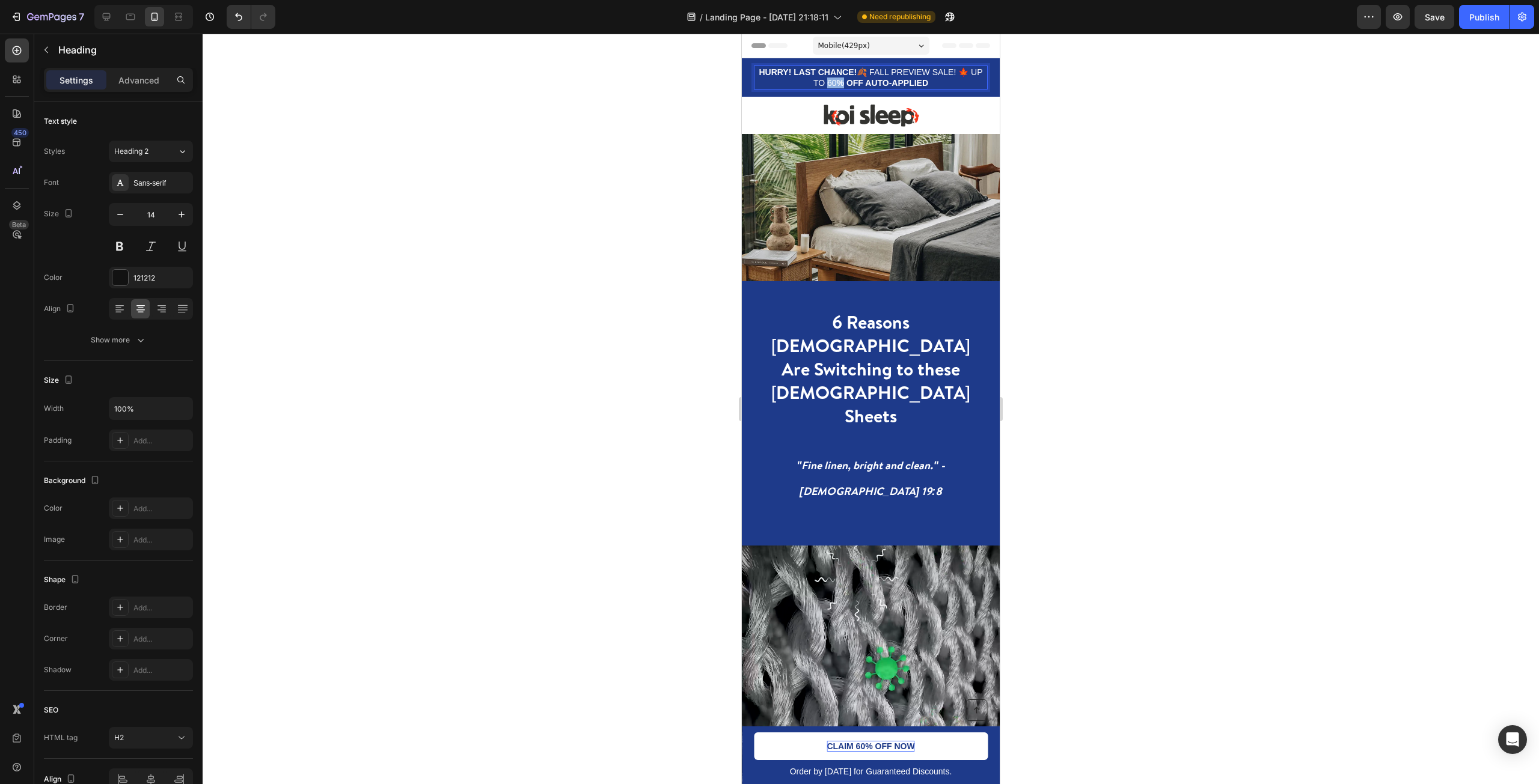
drag, startPoint x: 830, startPoint y: 83, endPoint x: 843, endPoint y: 83, distance: 13.0
click at [843, 83] on span "HURRY! LAST CHANCE! 🍂 FALL PREVIEW SALE! 🍁 UP TO 60 % OFF AUTO-APPLIED" at bounding box center [871, 78] width 223 height 20
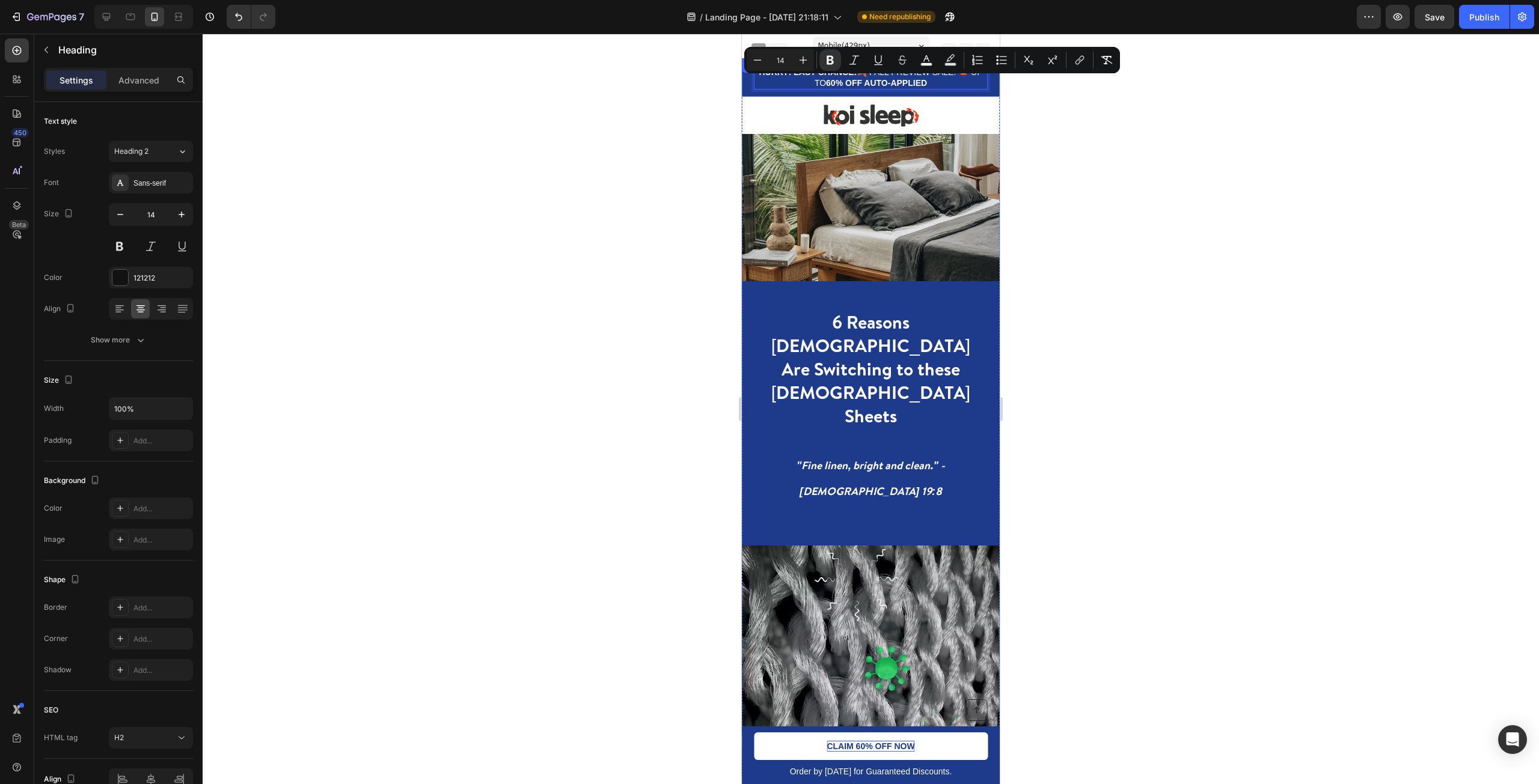
click at [1107, 143] on div at bounding box center [871, 409] width 1337 height 751
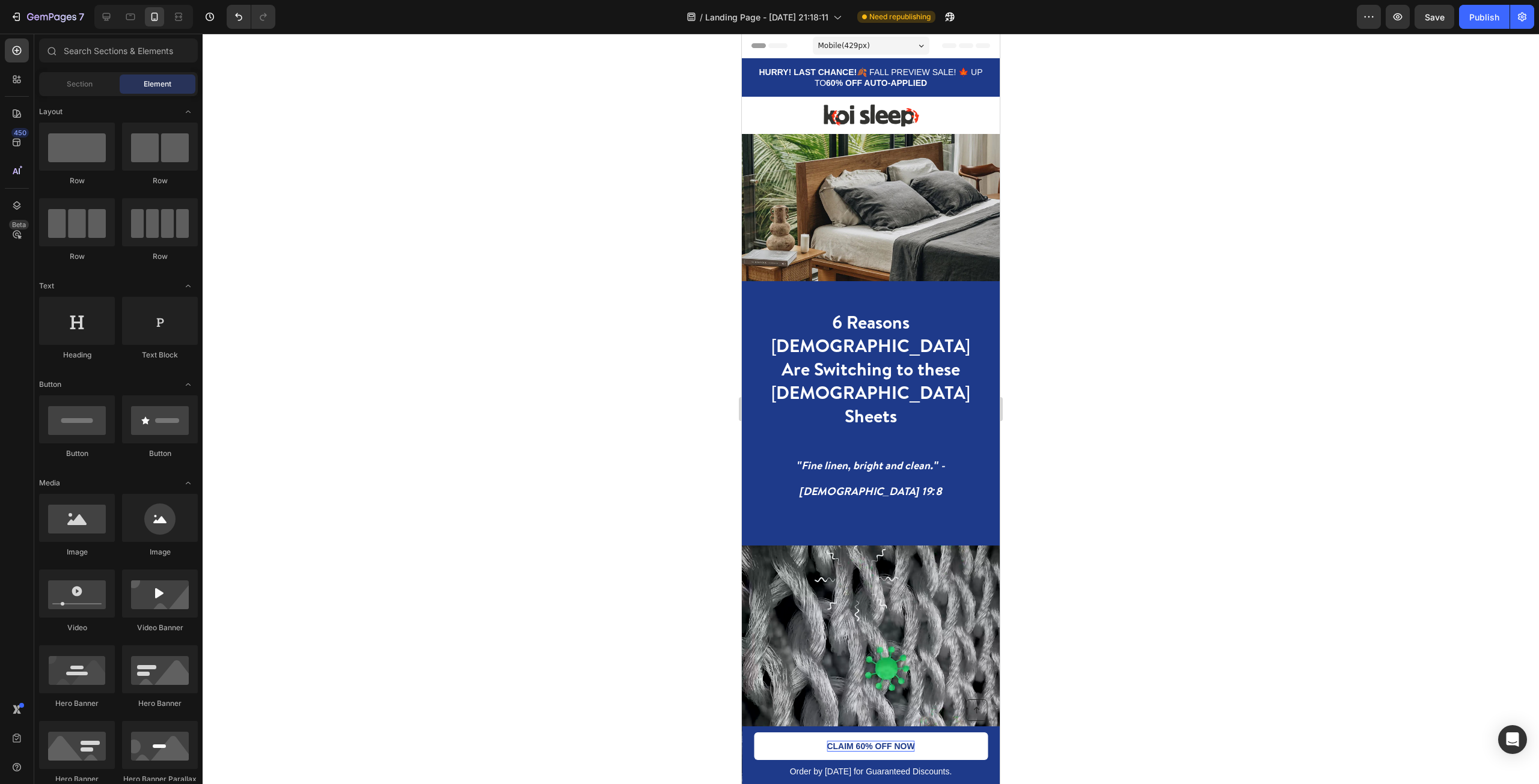
click at [1490, 4] on div "7 / Landing Page - [DATE] 21:18:11 Need republishing Preview Save Publish" at bounding box center [769, 17] width 1539 height 34
click at [1485, 12] on div "Publish" at bounding box center [1484, 17] width 30 height 12
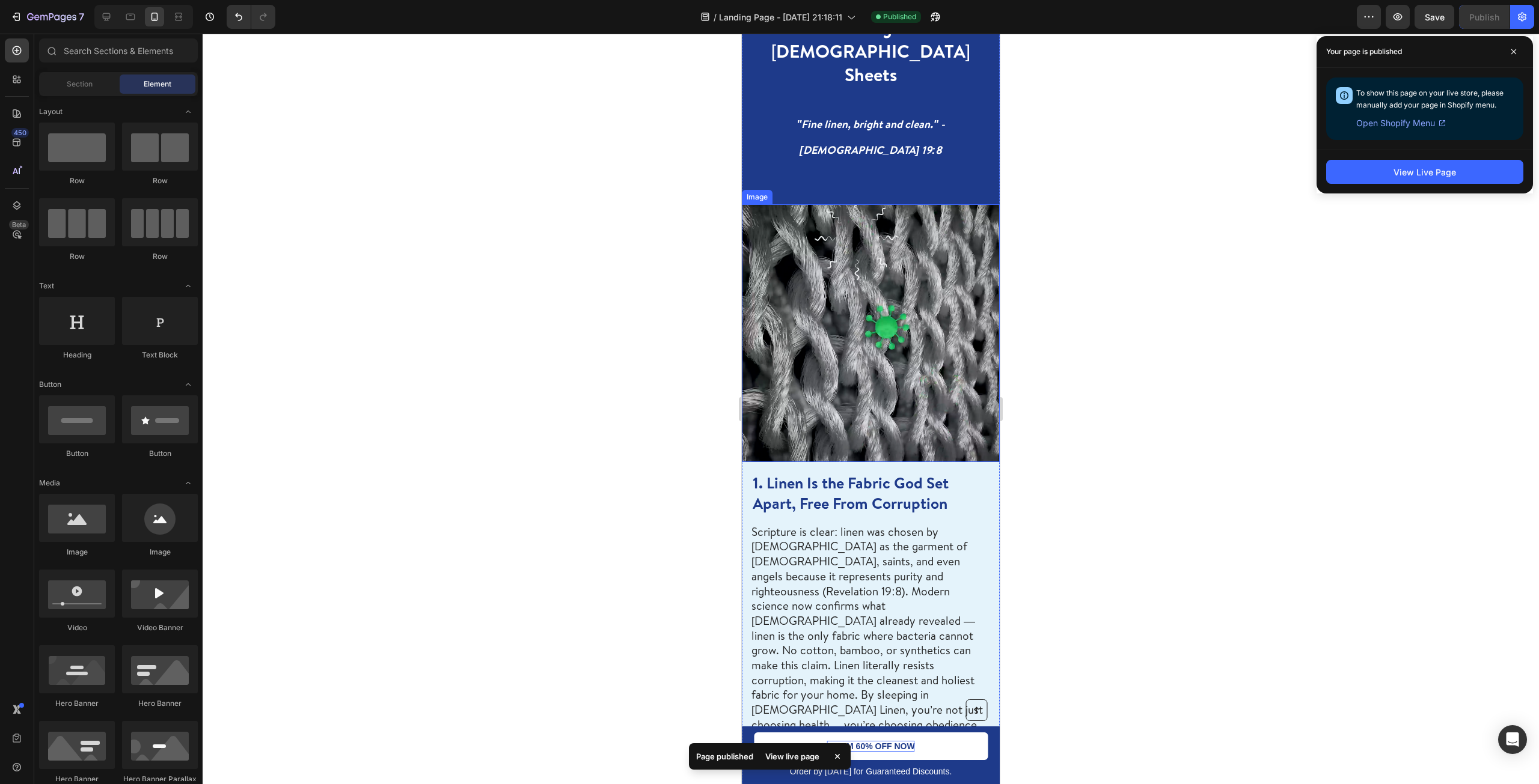
scroll to position [361, 0]
